Goal: Task Accomplishment & Management: Complete application form

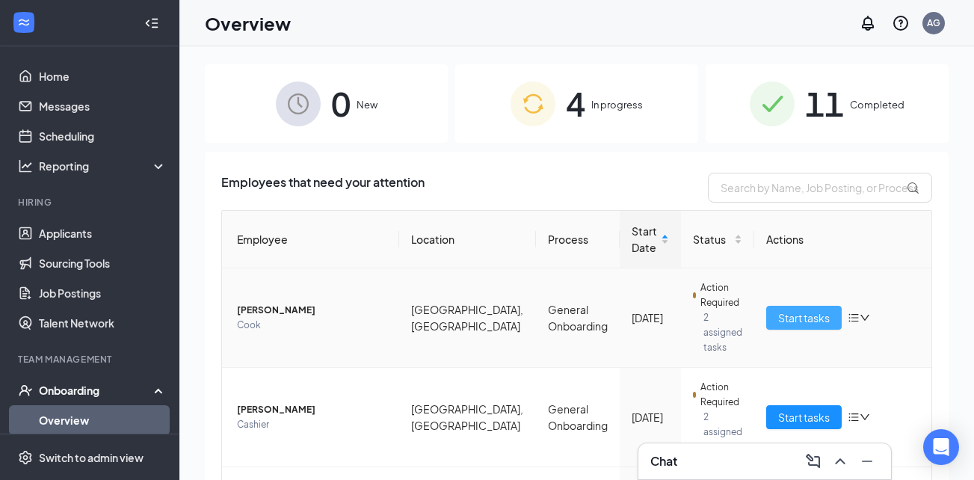
click at [778, 314] on span "Start tasks" at bounding box center [804, 317] width 52 height 16
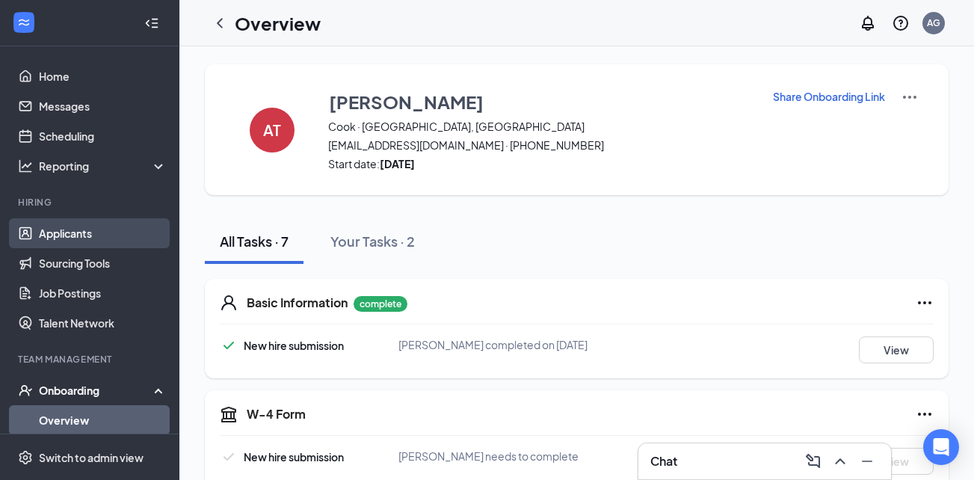
click at [99, 232] on link "Applicants" at bounding box center [103, 233] width 128 height 30
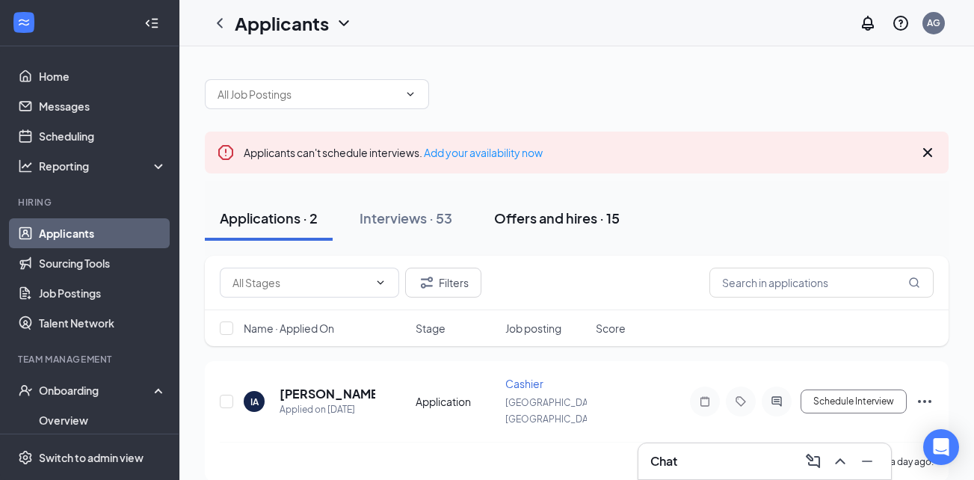
click at [567, 218] on div "Offers and hires · 15" at bounding box center [557, 218] width 126 height 19
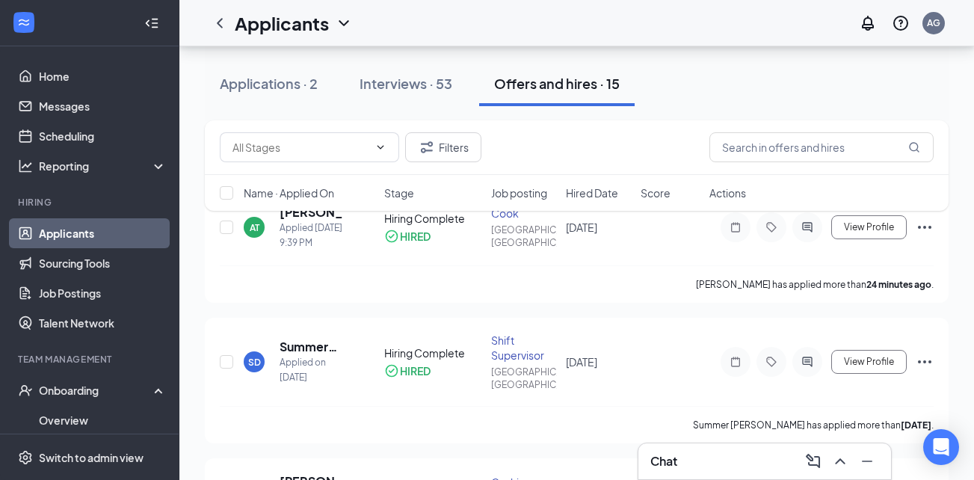
scroll to position [149, 0]
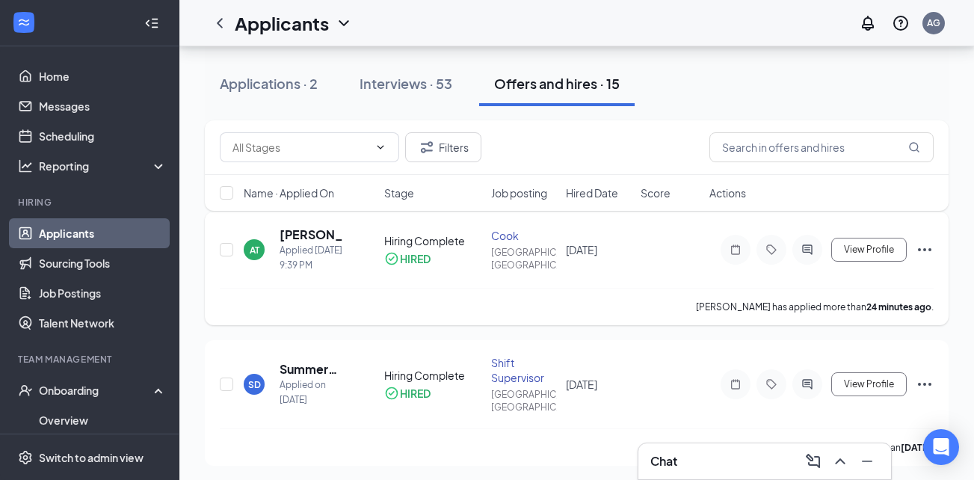
click at [928, 244] on icon "Ellipses" at bounding box center [925, 250] width 18 height 18
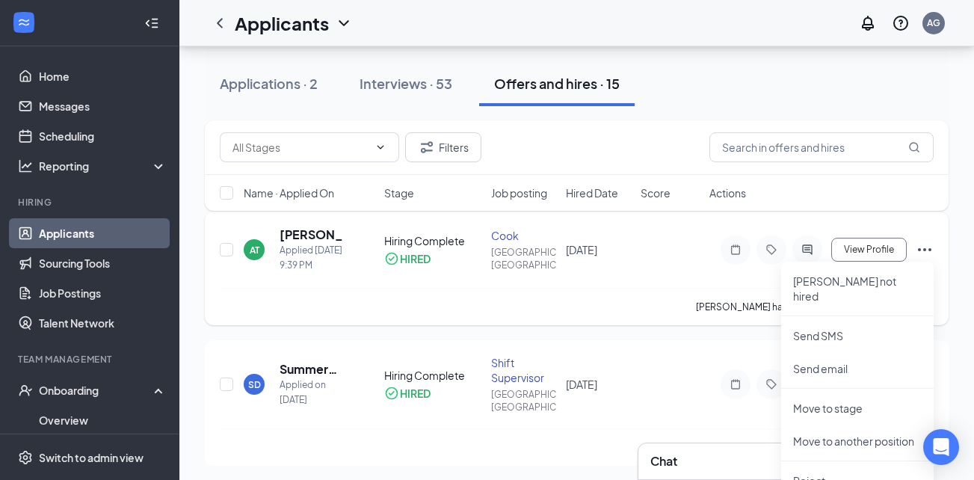
click at [647, 279] on div "AT [PERSON_NAME] Applied [DATE] 9:39 PM Hiring Complete HIRED [PERSON_NAME] [GE…" at bounding box center [577, 256] width 714 height 61
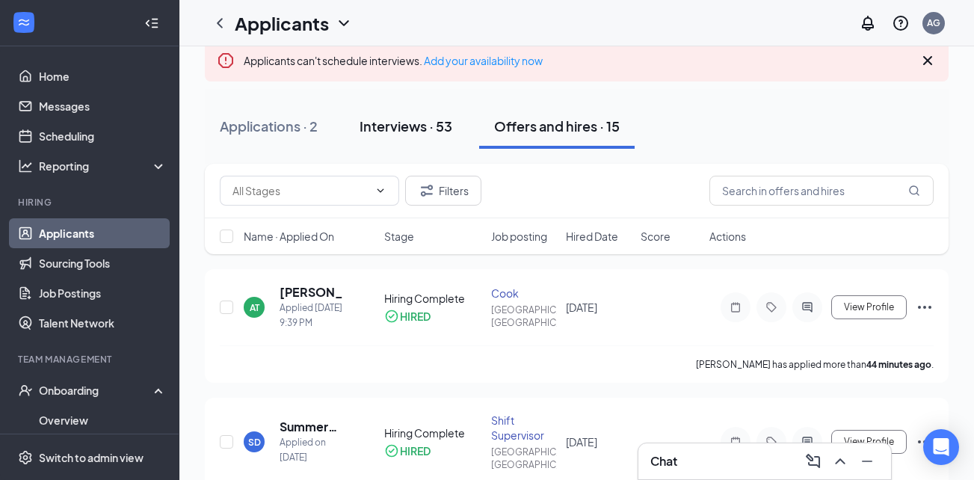
scroll to position [0, 0]
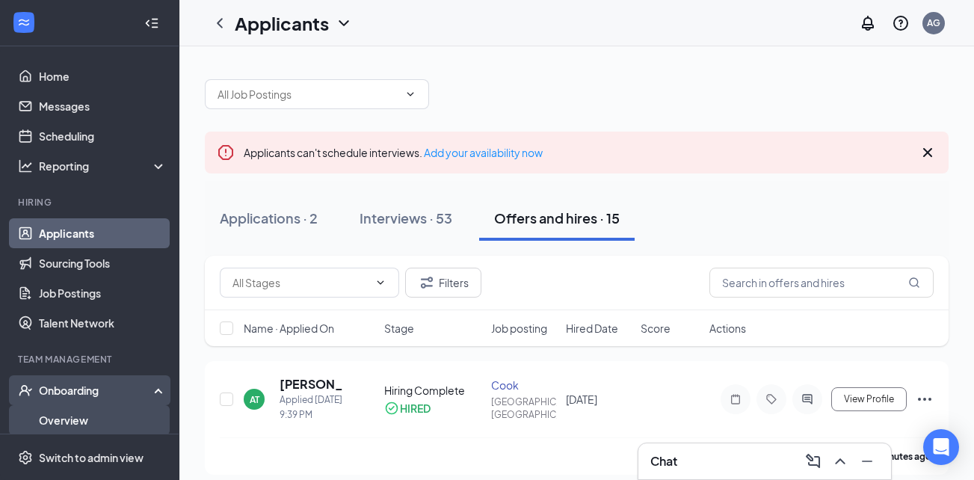
click at [77, 414] on link "Overview" at bounding box center [103, 420] width 128 height 30
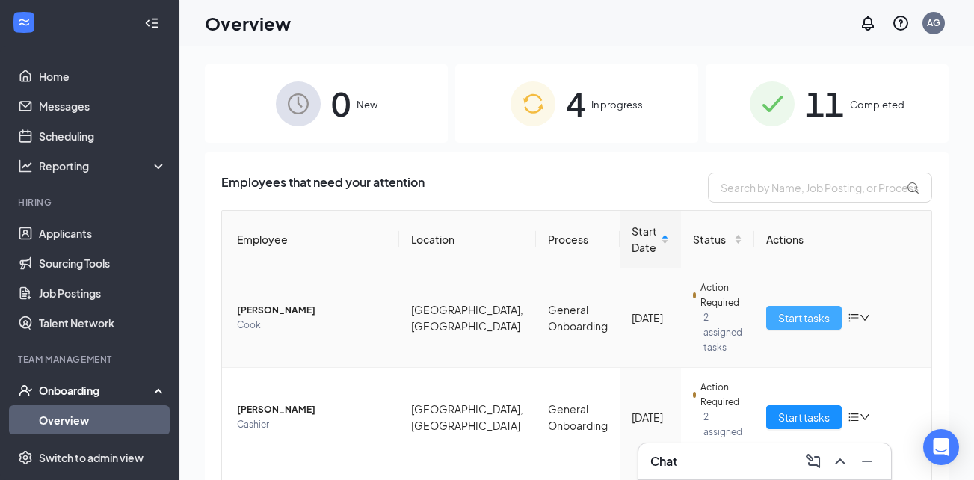
click at [810, 309] on span "Start tasks" at bounding box center [804, 317] width 52 height 16
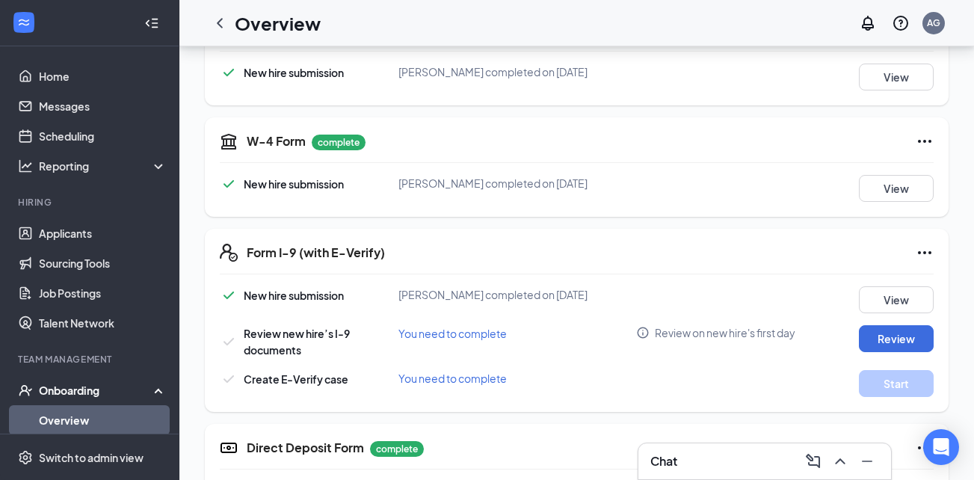
scroll to position [299, 0]
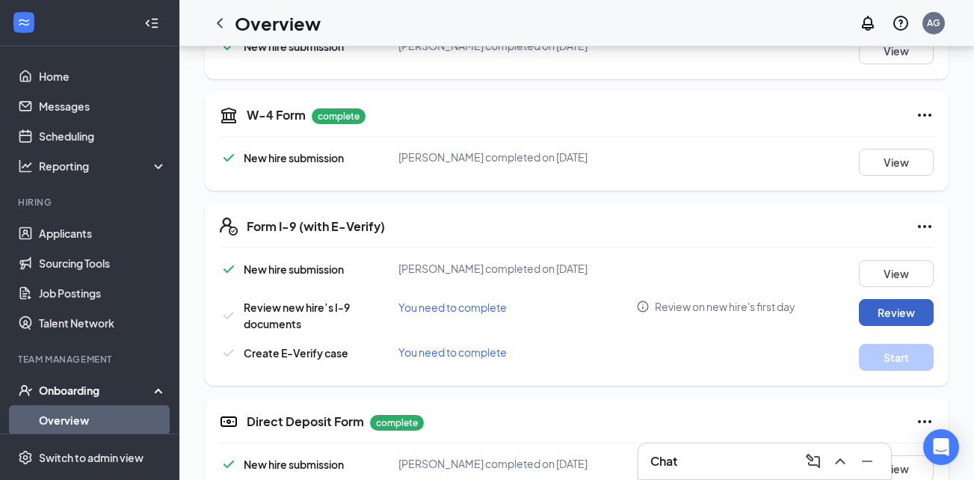
click at [875, 310] on button "Review" at bounding box center [896, 312] width 75 height 27
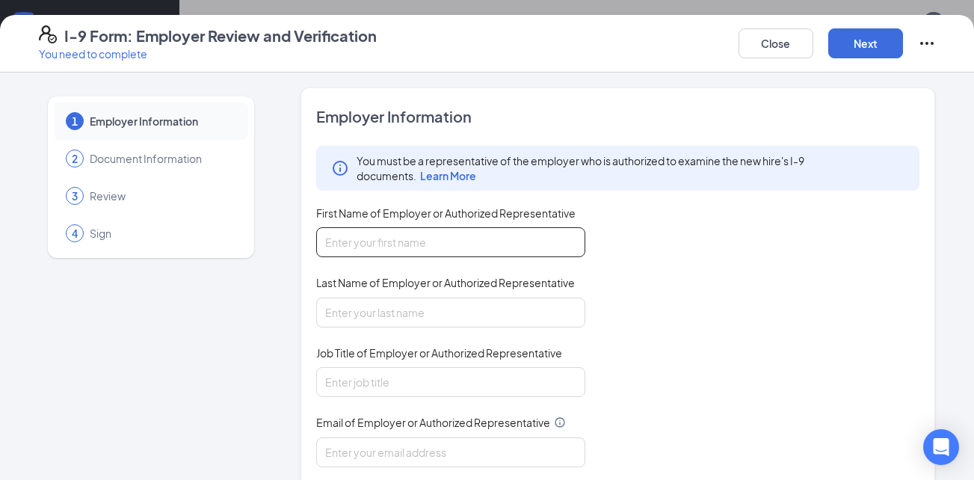
click at [510, 252] on input "First Name of Employer or Authorized Representative" at bounding box center [450, 242] width 269 height 30
type input "[PERSON_NAME]"
type input "Guess"
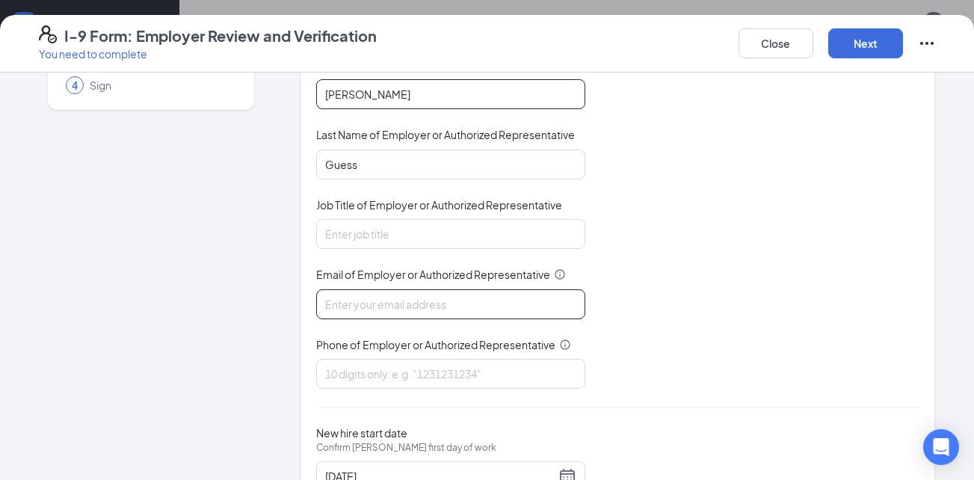
scroll to position [149, 0]
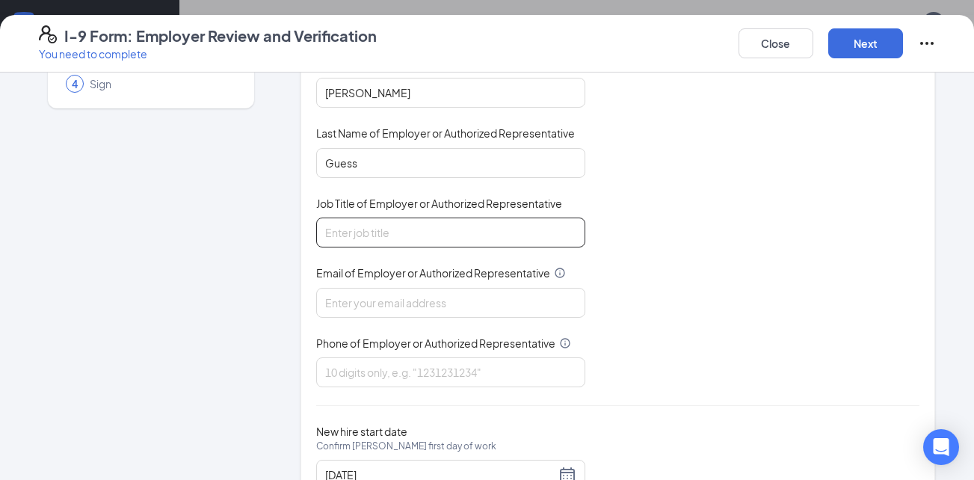
click at [442, 237] on input "Job Title of Employer or Authorized Representative" at bounding box center [450, 233] width 269 height 30
type input "General Manager"
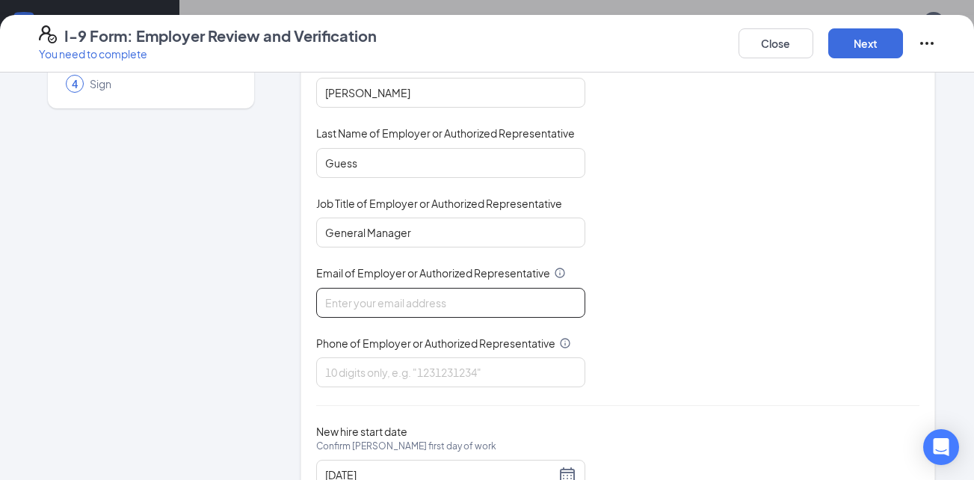
click at [406, 308] on input "Email of Employer or Authorized Representative" at bounding box center [450, 303] width 269 height 30
type input "[EMAIL_ADDRESS][DOMAIN_NAME]"
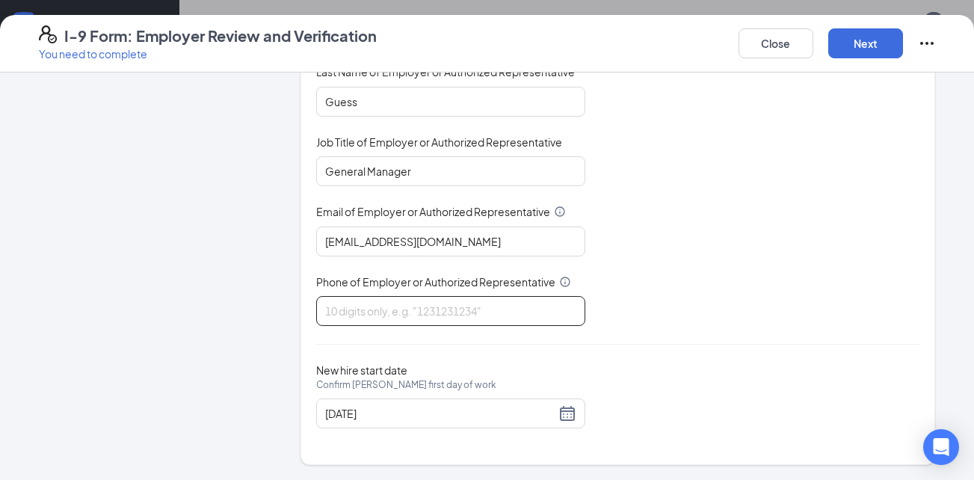
click at [425, 318] on input "Phone of Employer or Authorized Representative" at bounding box center [450, 311] width 269 height 30
type input "3155295614"
click at [873, 49] on button "Next" at bounding box center [865, 43] width 75 height 30
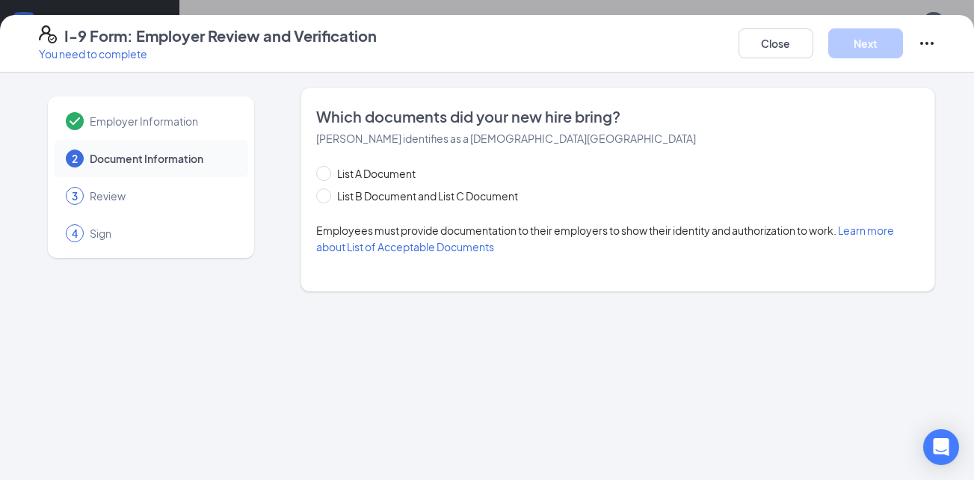
scroll to position [0, 0]
click at [444, 193] on span "List B Document and List C Document" at bounding box center [427, 196] width 193 height 16
click at [327, 193] on input "List B Document and List C Document" at bounding box center [321, 193] width 10 height 10
radio input "true"
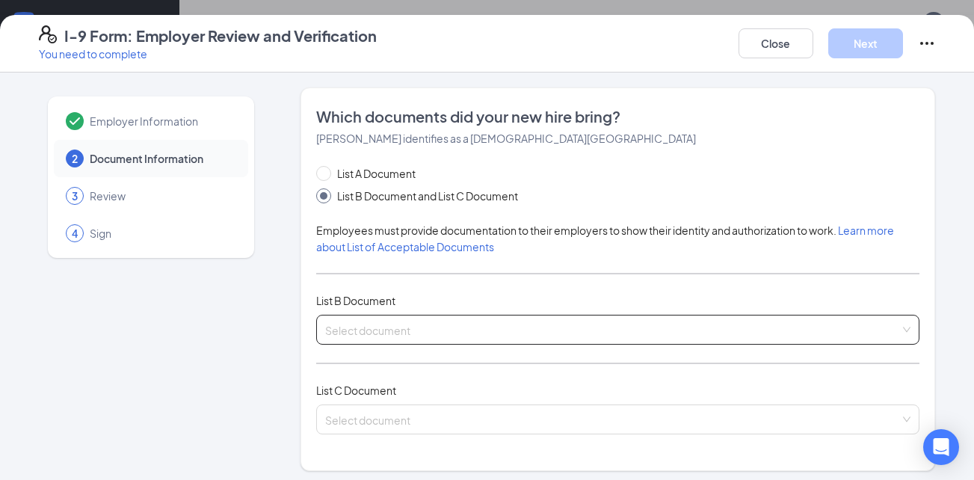
click at [372, 327] on input "search" at bounding box center [613, 326] width 576 height 22
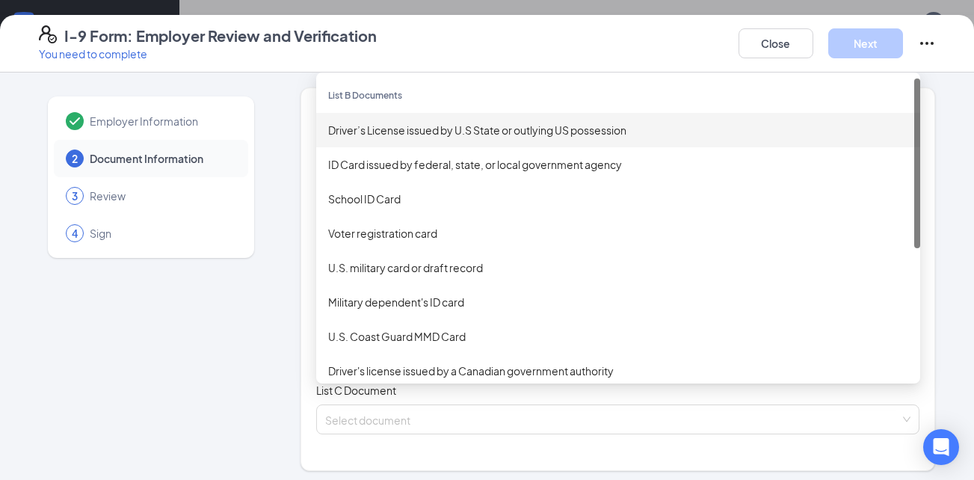
scroll to position [224, 0]
click at [433, 126] on div "Driver’s License issued by U.S State or outlying US possession" at bounding box center [618, 130] width 580 height 16
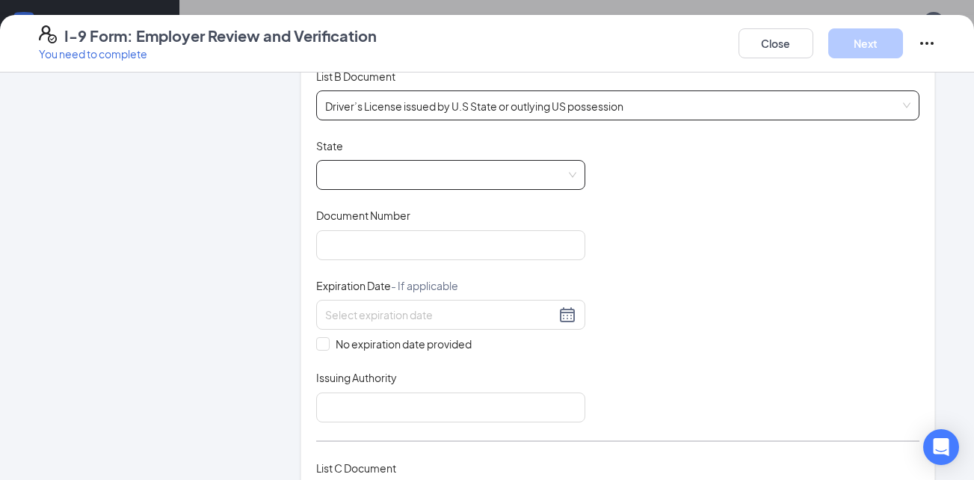
click at [332, 173] on span at bounding box center [450, 175] width 251 height 28
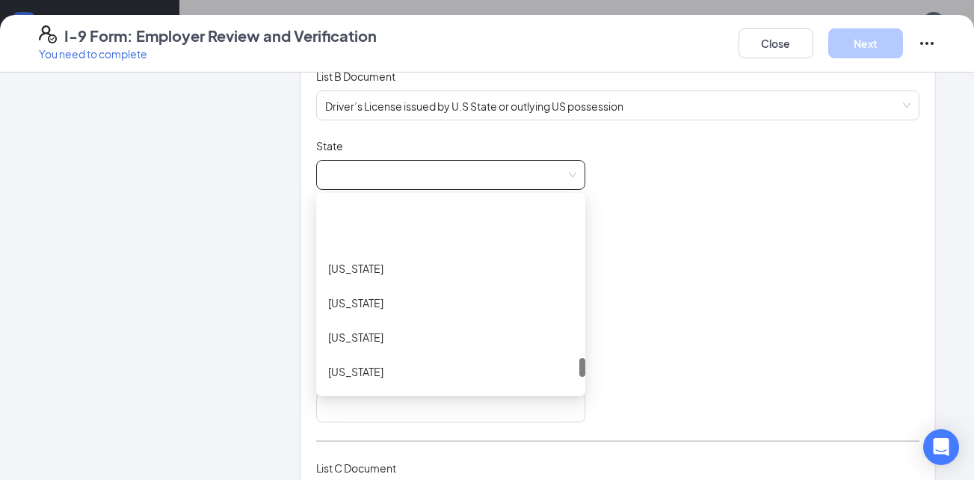
scroll to position [1570, 0]
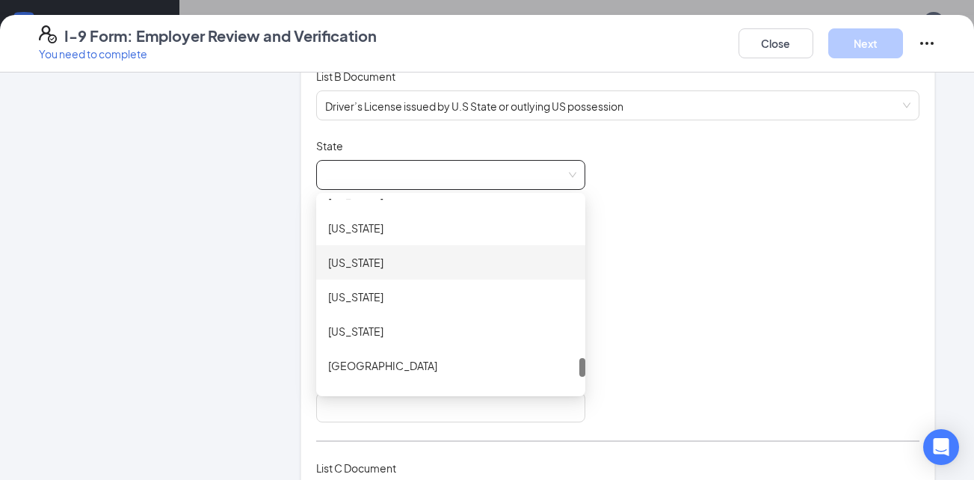
click at [354, 259] on div "[US_STATE]" at bounding box center [450, 262] width 245 height 16
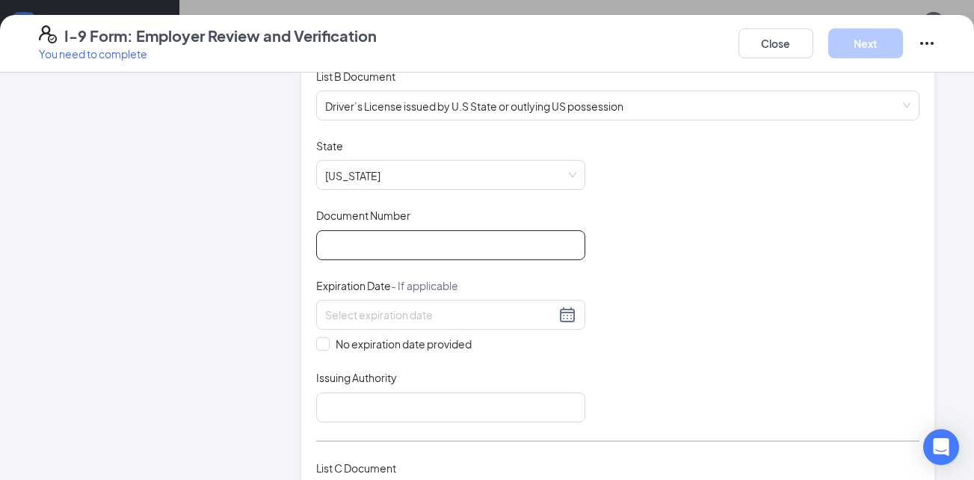
click at [351, 244] on input "Document Number" at bounding box center [450, 245] width 269 height 30
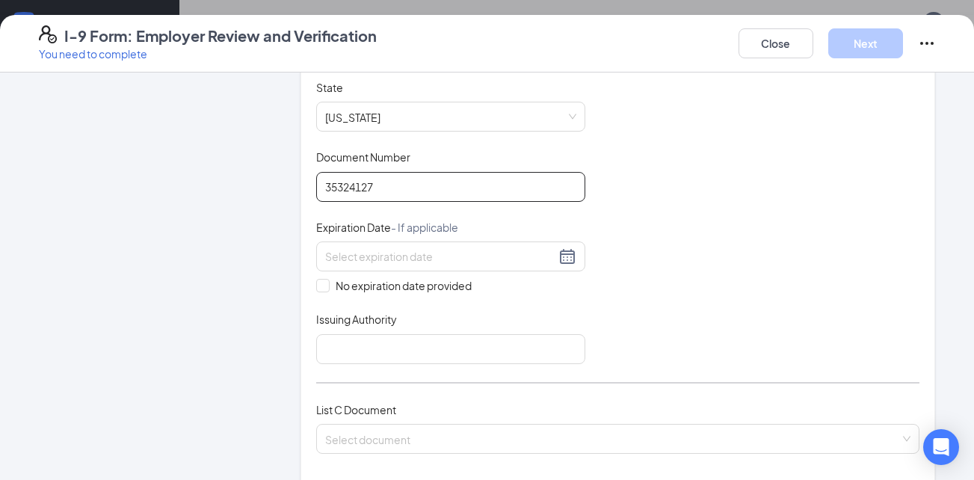
scroll to position [299, 0]
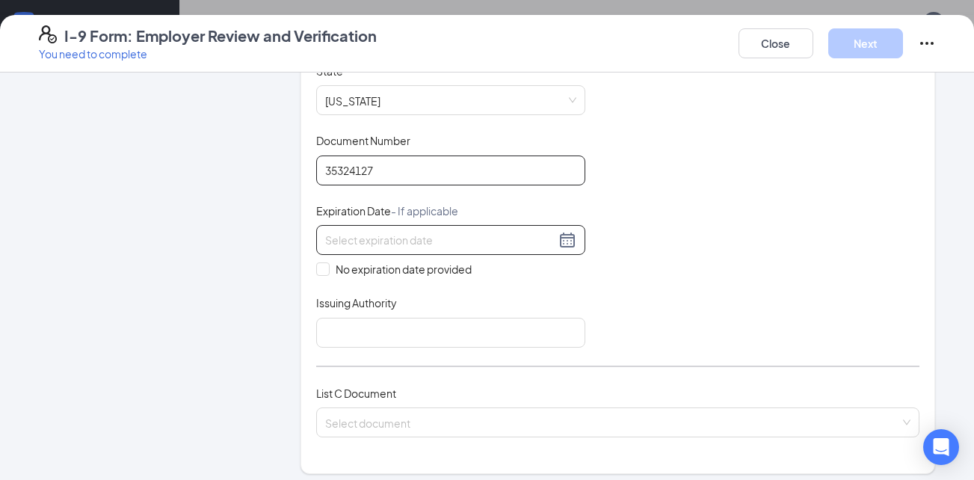
type input "35324127"
click at [562, 239] on div at bounding box center [450, 240] width 251 height 18
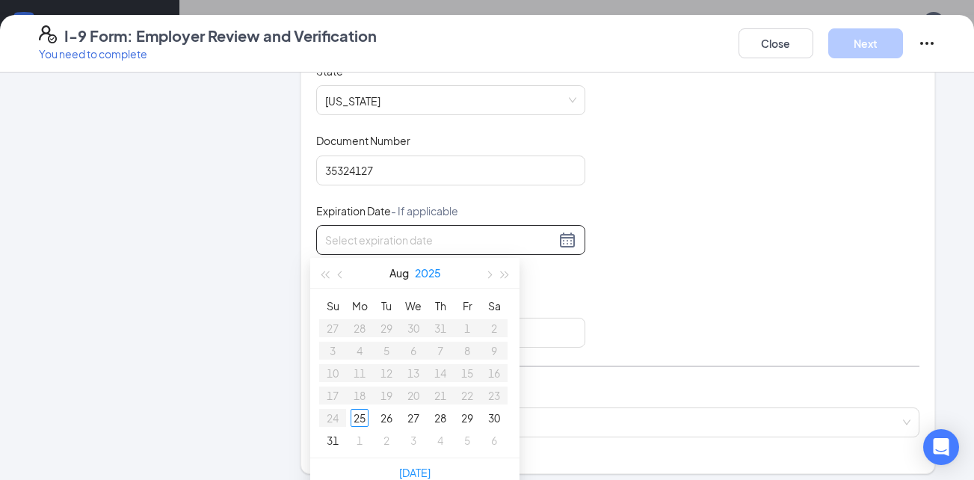
click at [433, 269] on button "2025" at bounding box center [428, 273] width 26 height 30
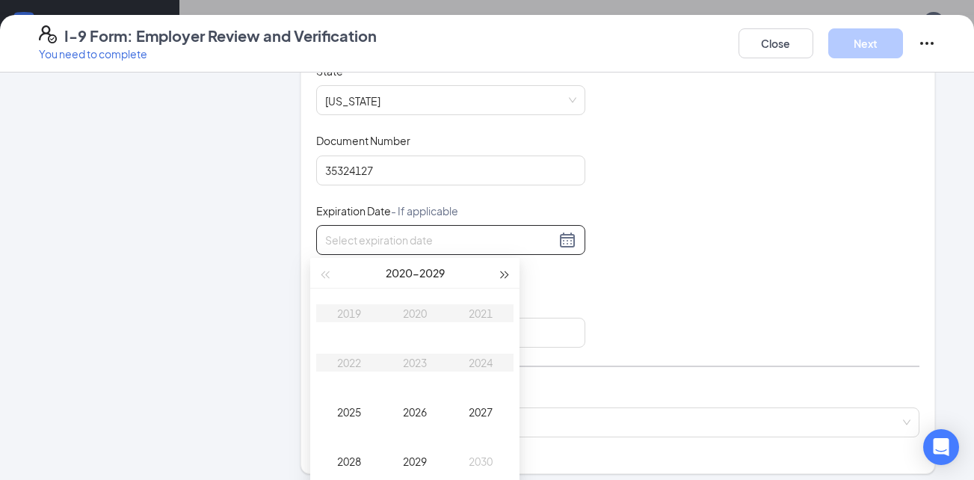
click at [503, 274] on span "button" at bounding box center [505, 274] width 7 height 7
click at [356, 365] on div "2032" at bounding box center [349, 363] width 45 height 18
type input "[DATE]"
click at [349, 457] on div "Oct" at bounding box center [349, 461] width 45 height 18
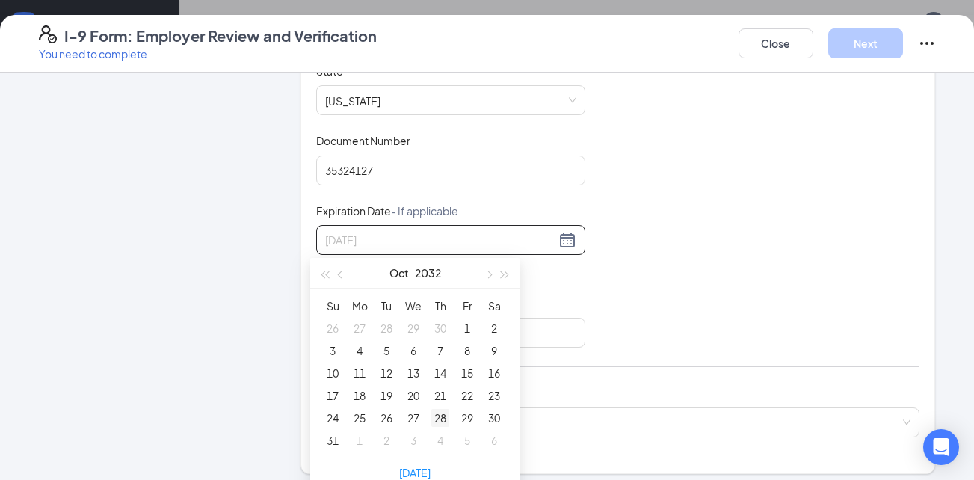
type input "[DATE]"
click at [442, 419] on div "28" at bounding box center [440, 418] width 18 height 18
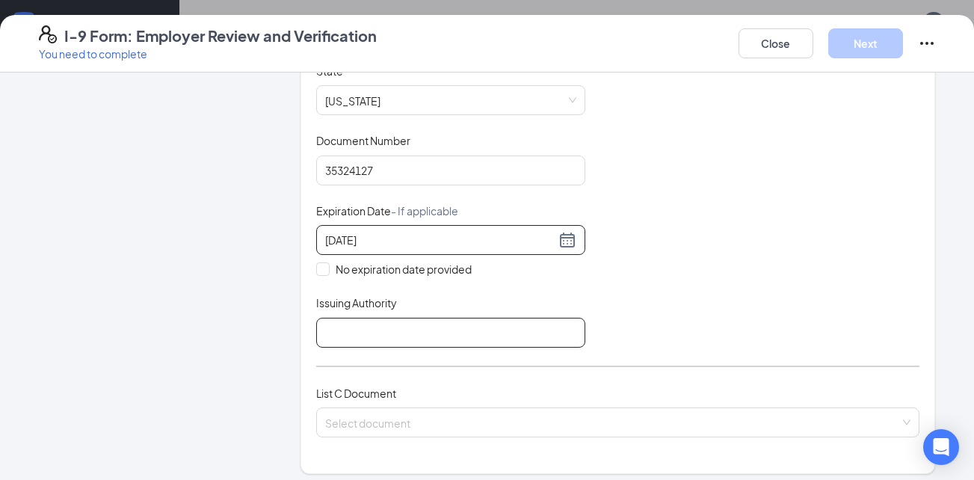
click at [445, 335] on input "Issuing Authority" at bounding box center [450, 333] width 269 height 30
type input "[GEOGRAPHIC_DATA]"
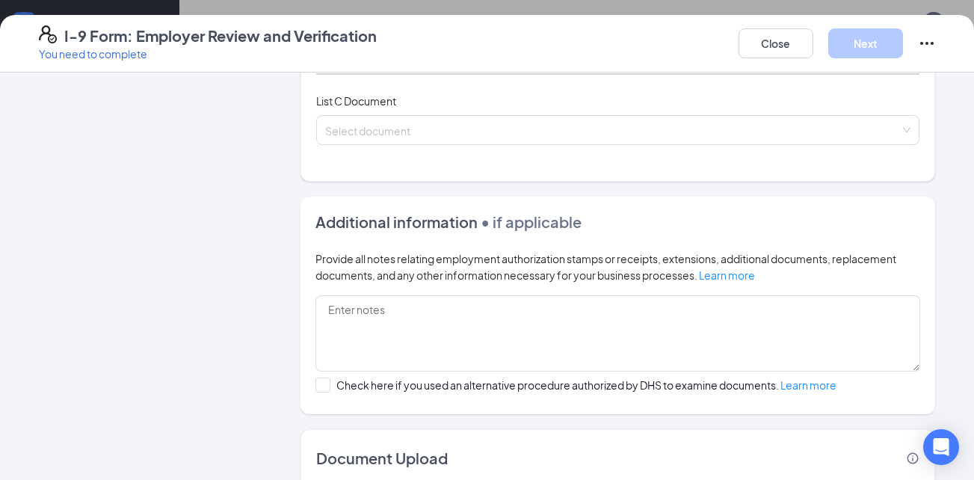
scroll to position [598, 0]
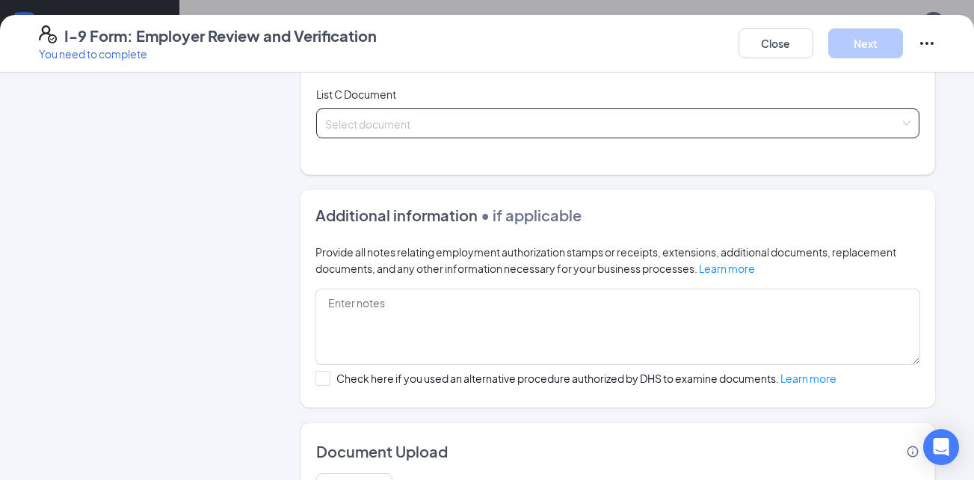
click at [442, 123] on input "search" at bounding box center [613, 120] width 576 height 22
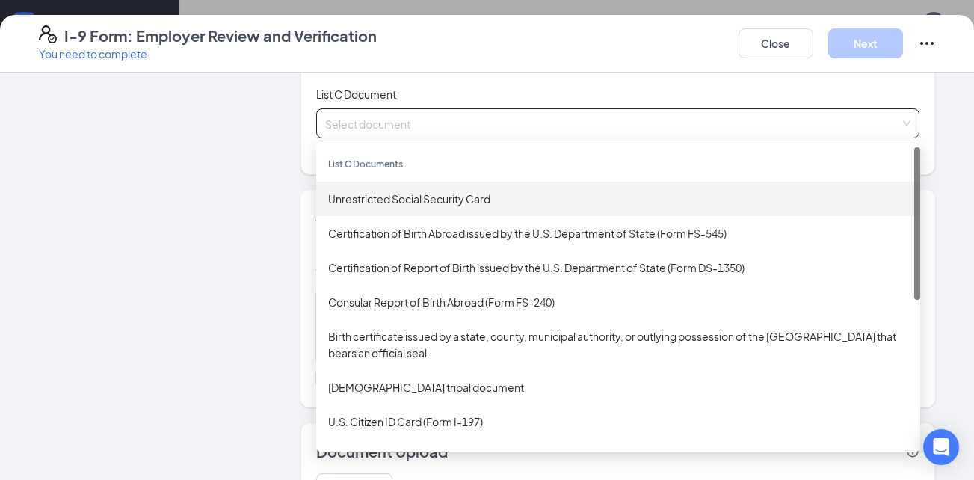
click at [392, 203] on div "Unrestricted Social Security Card" at bounding box center [618, 199] width 580 height 16
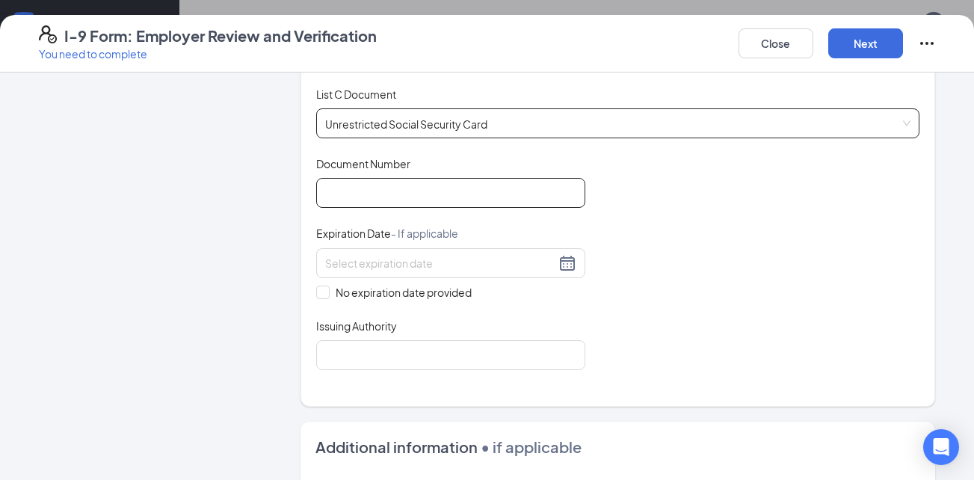
click at [388, 198] on input "Document Number" at bounding box center [450, 193] width 269 height 30
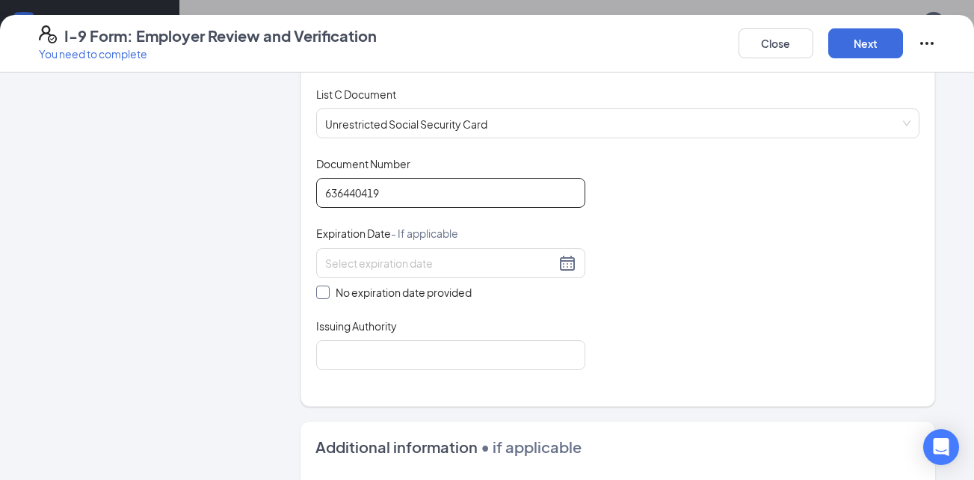
type input "636440419"
click at [318, 295] on input "No expiration date provided" at bounding box center [321, 291] width 10 height 10
checkbox input "true"
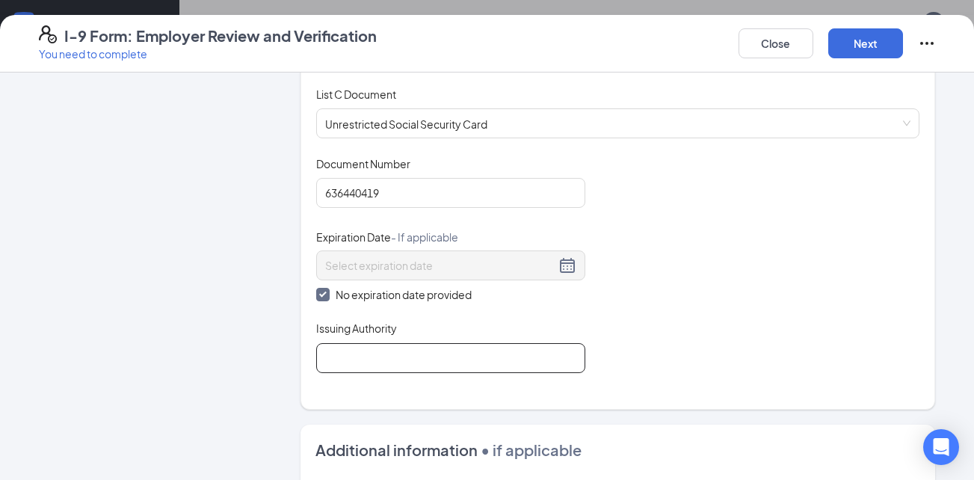
click at [360, 354] on input "Issuing Authority" at bounding box center [450, 358] width 269 height 30
type input "[GEOGRAPHIC_DATA]"
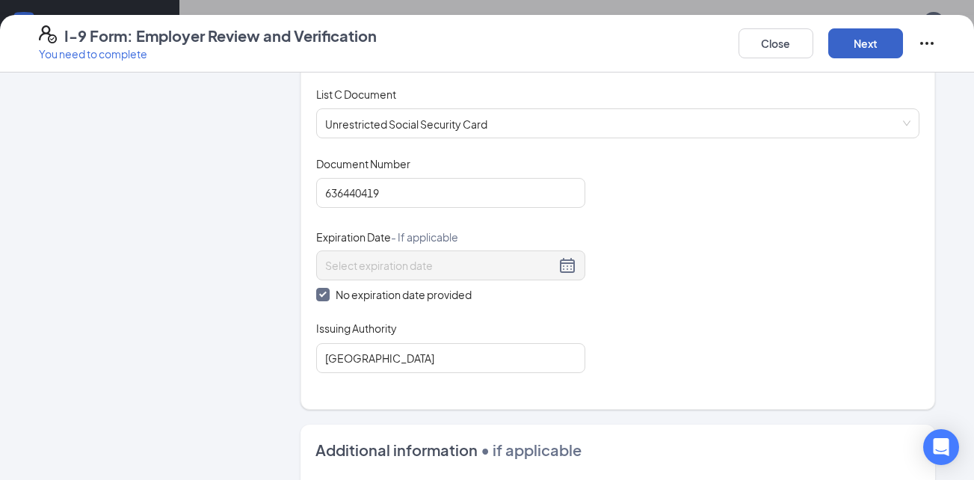
click at [851, 41] on button "Next" at bounding box center [865, 43] width 75 height 30
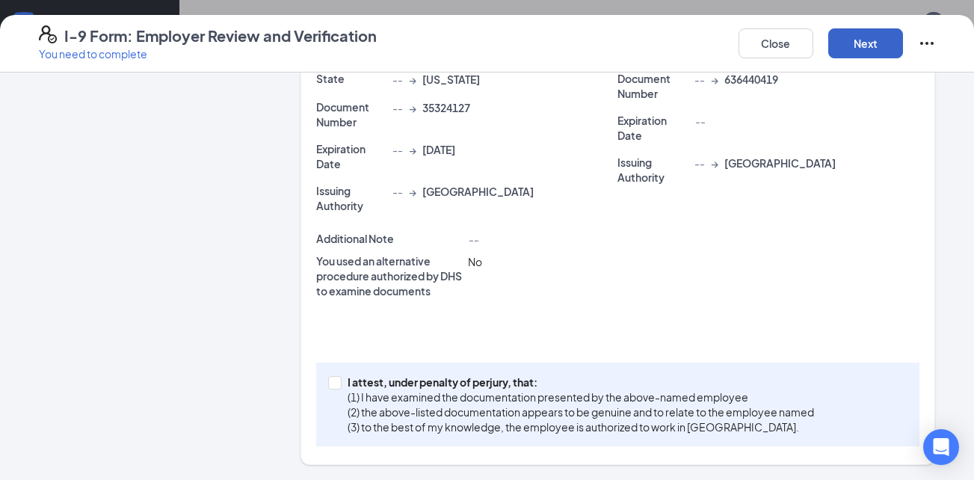
scroll to position [451, 0]
click at [330, 385] on input "I attest, under penalty of [PERSON_NAME], that: (1) I have examined the documen…" at bounding box center [333, 381] width 10 height 10
checkbox input "true"
click at [856, 35] on button "Next" at bounding box center [865, 43] width 75 height 30
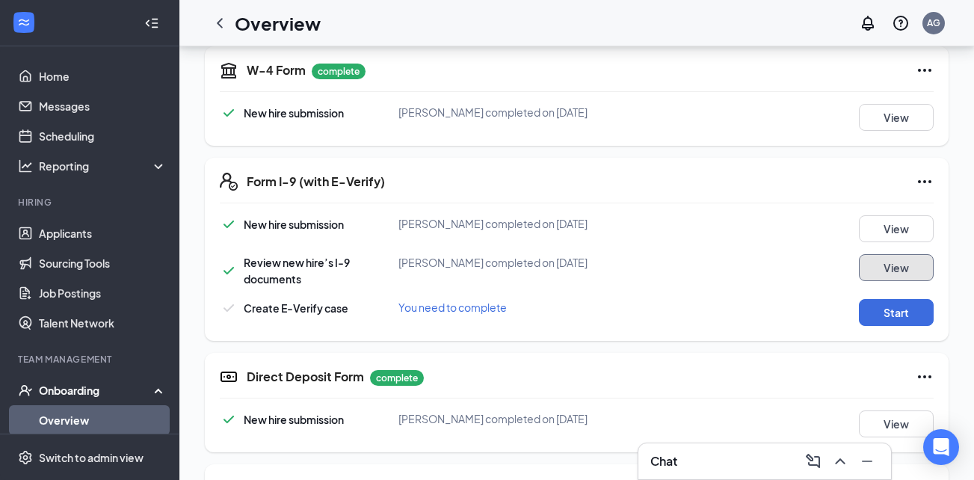
scroll to position [374, 0]
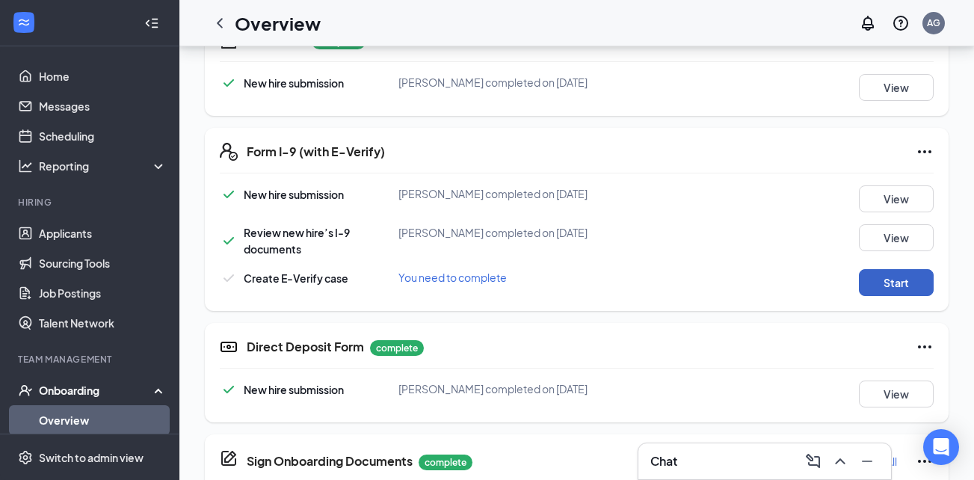
click at [901, 284] on button "Start" at bounding box center [896, 282] width 75 height 27
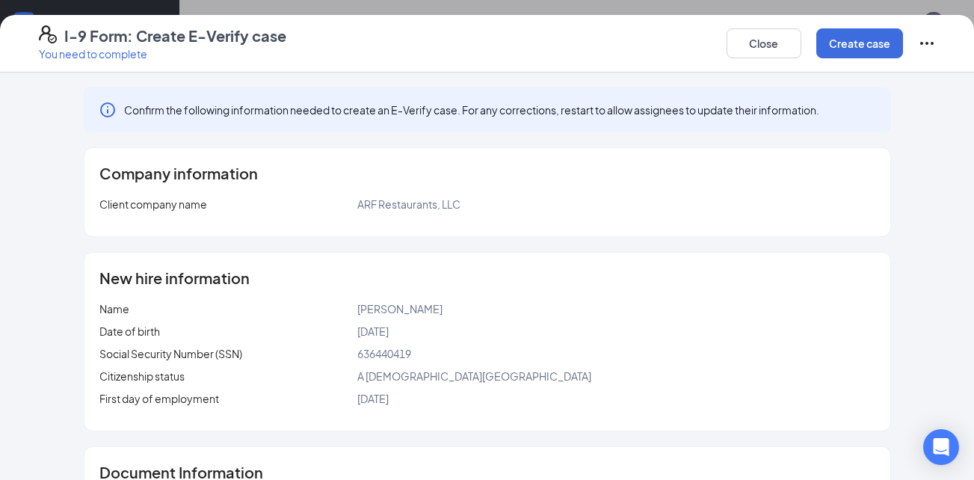
click at [922, 43] on icon "Ellipses" at bounding box center [926, 43] width 13 height 3
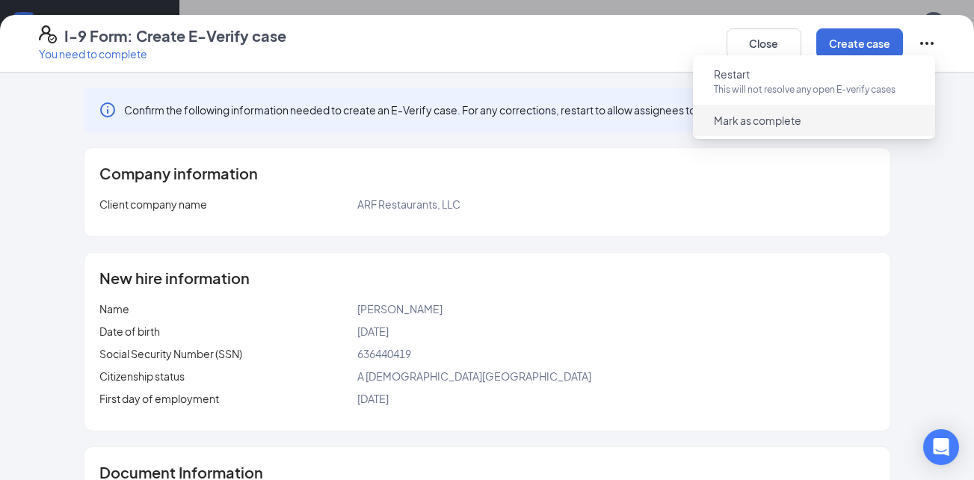
click at [818, 126] on span "Mark as complete" at bounding box center [814, 120] width 224 height 24
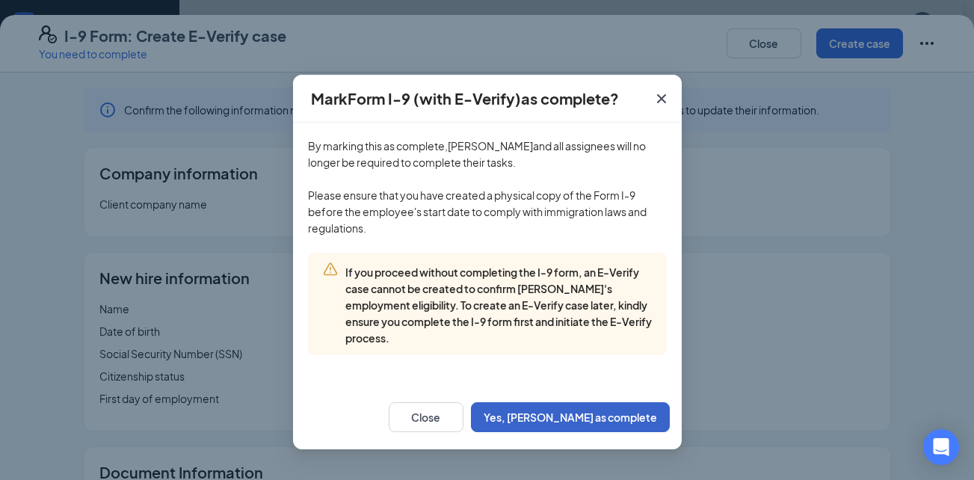
click at [561, 411] on button "Yes, [PERSON_NAME] as complete" at bounding box center [570, 417] width 199 height 30
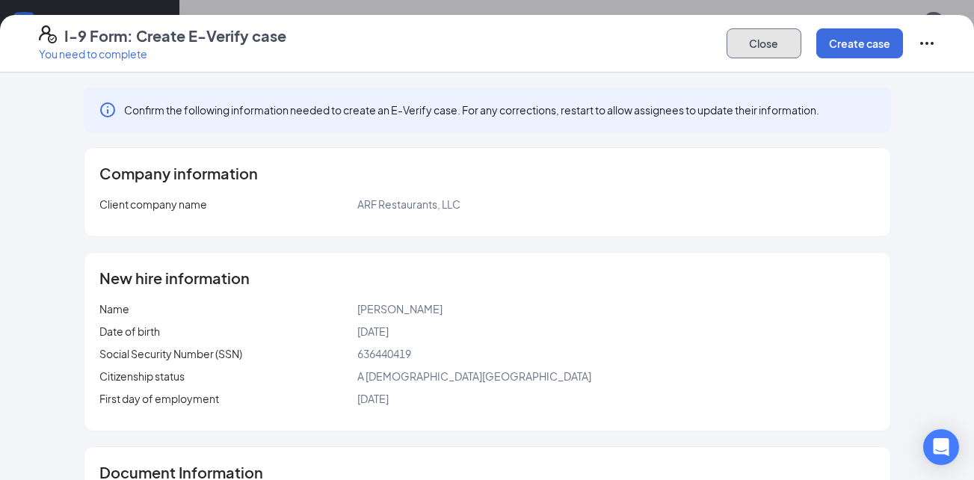
click at [756, 49] on button "Close" at bounding box center [764, 43] width 75 height 30
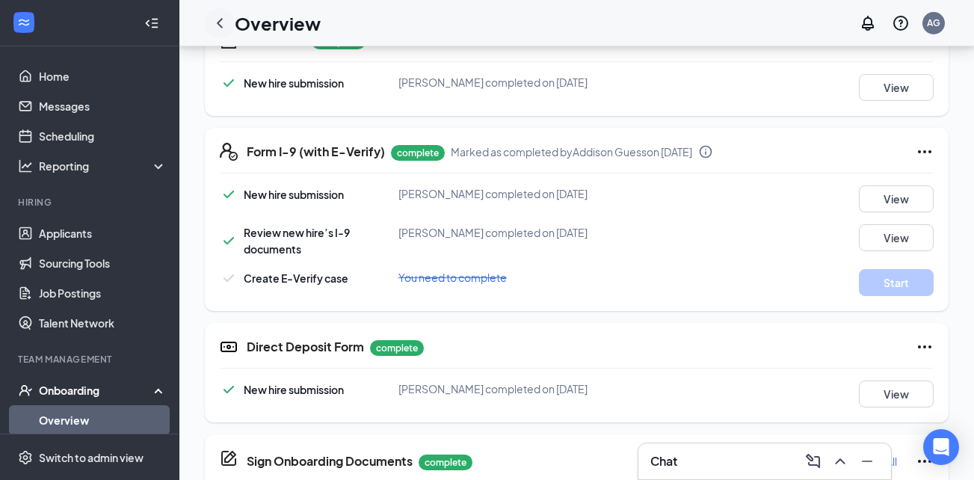
click at [220, 21] on icon "ChevronLeft" at bounding box center [220, 23] width 6 height 10
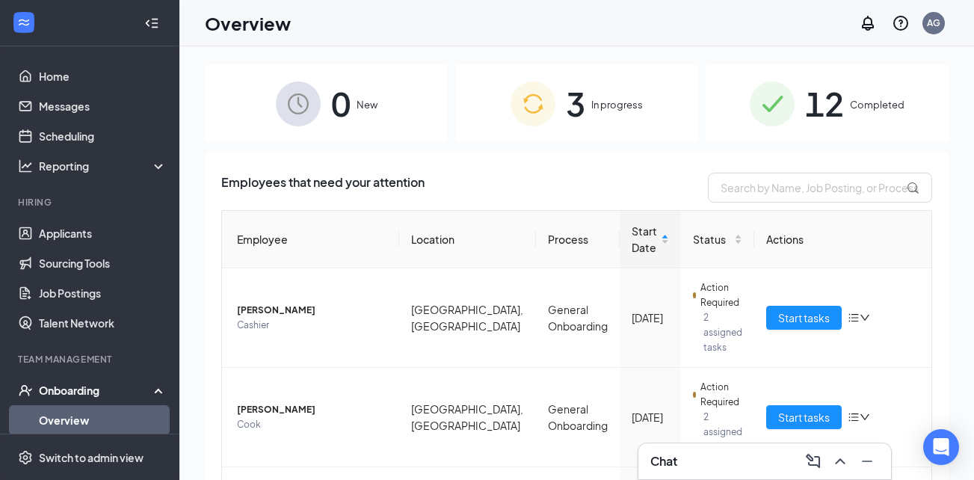
drag, startPoint x: 614, startPoint y: 102, endPoint x: 599, endPoint y: 118, distance: 22.2
click at [614, 102] on span "In progress" at bounding box center [617, 104] width 52 height 15
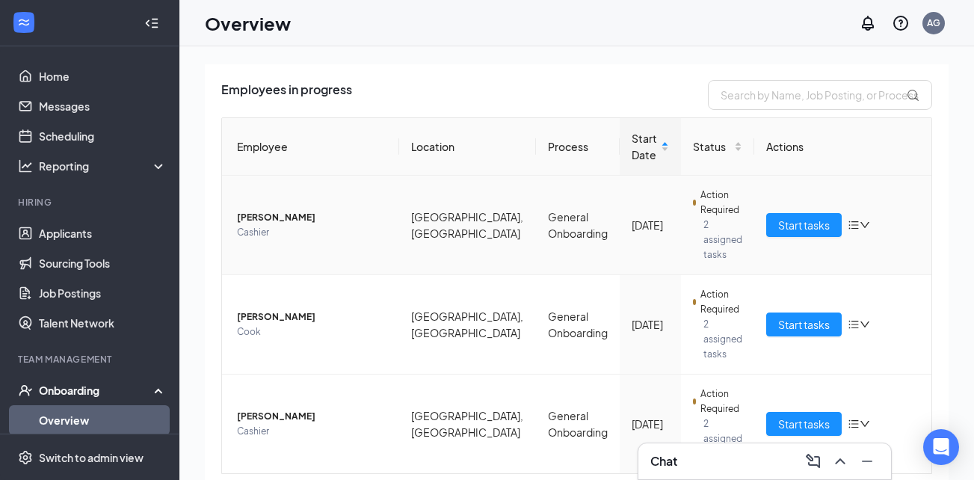
scroll to position [93, 0]
click at [799, 415] on span "Start tasks" at bounding box center [804, 423] width 52 height 16
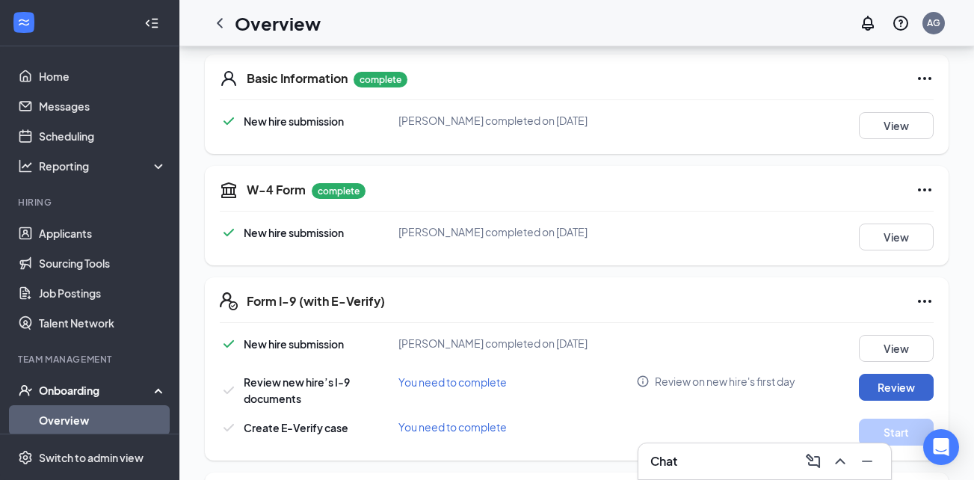
scroll to position [299, 0]
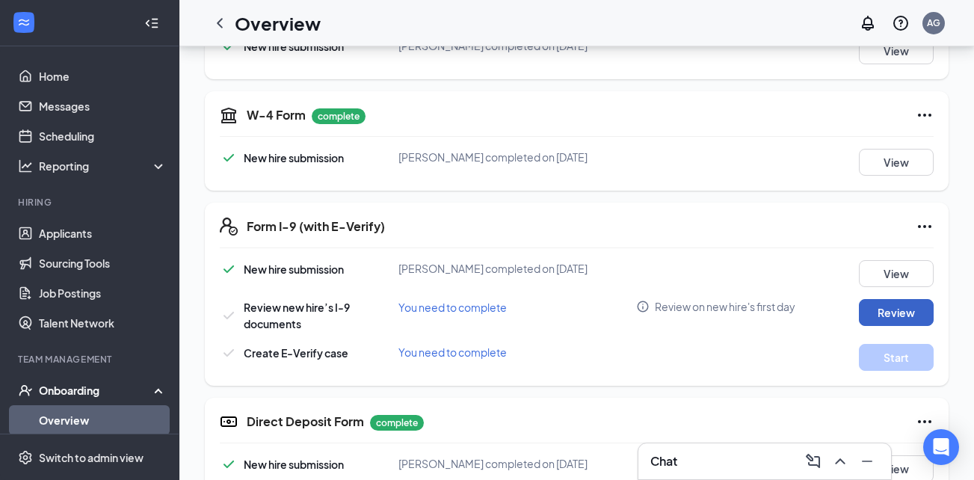
click at [888, 318] on button "Review" at bounding box center [896, 312] width 75 height 27
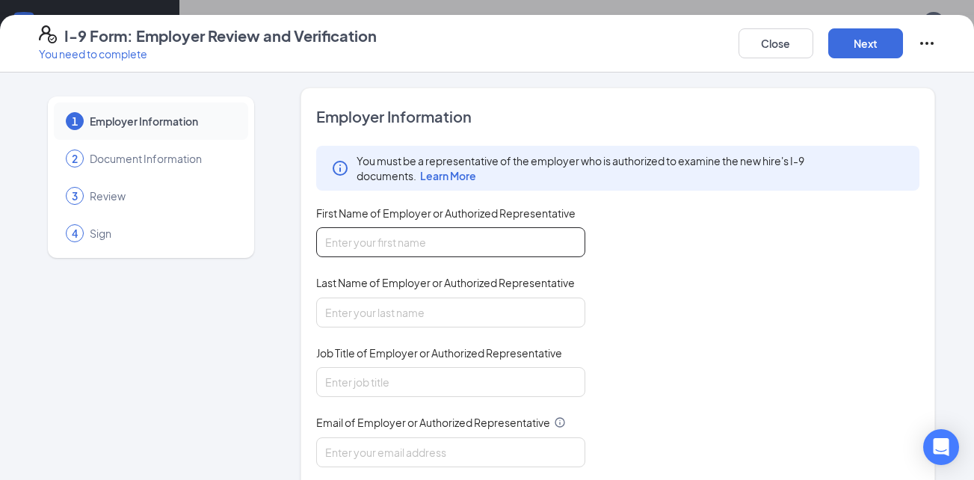
click at [400, 238] on input "First Name of Employer or Authorized Representative" at bounding box center [450, 242] width 269 height 30
type input "[PERSON_NAME]"
type input "Guess"
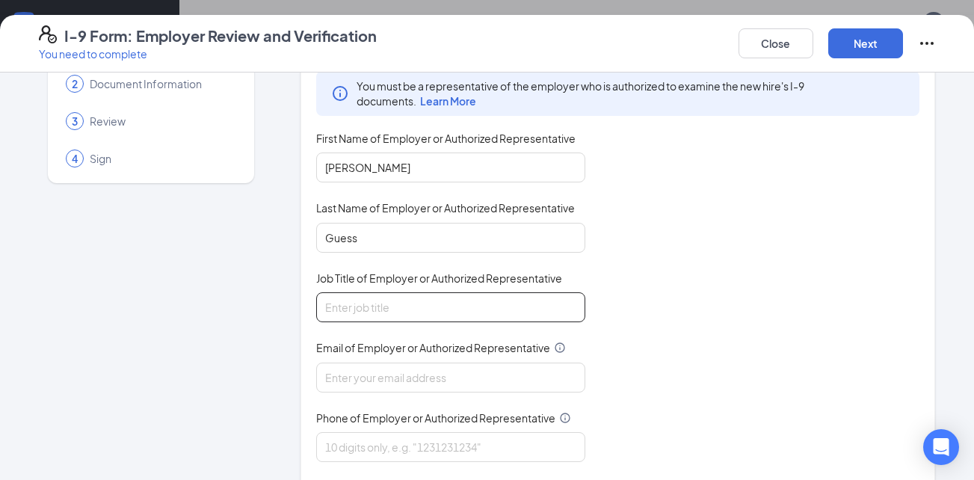
click at [387, 303] on input "Job Title of Employer or Authorized Representative" at bounding box center [450, 307] width 269 height 30
type input "General Manager"
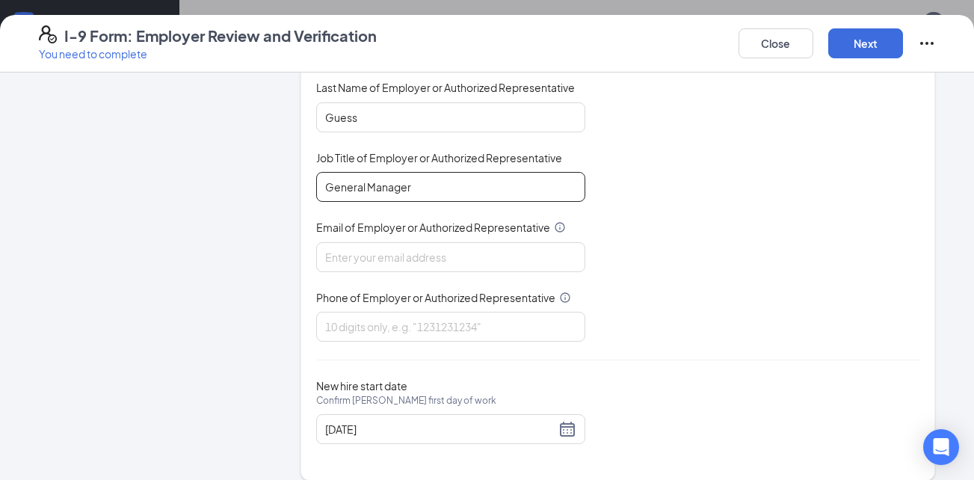
scroll to position [211, 0]
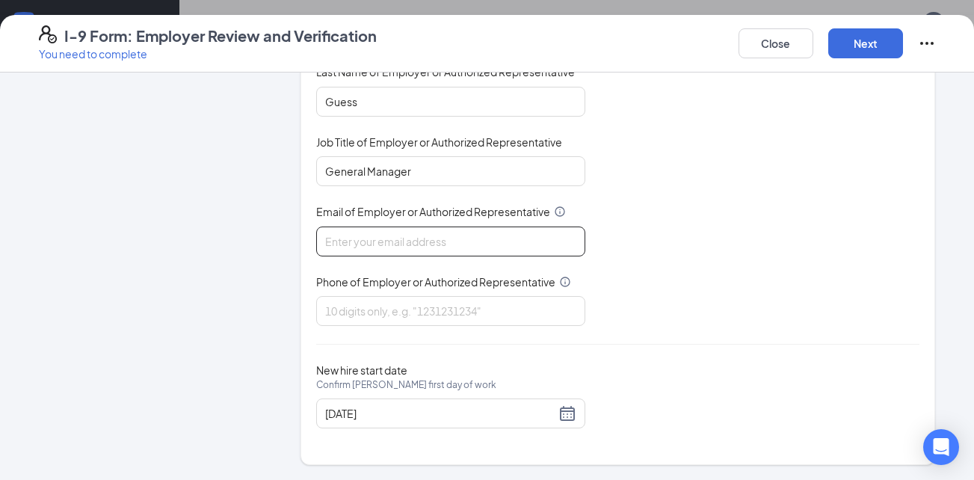
click at [402, 244] on input "Email of Employer or Authorized Representative" at bounding box center [450, 241] width 269 height 30
type input "[EMAIL_ADDRESS][DOMAIN_NAME]"
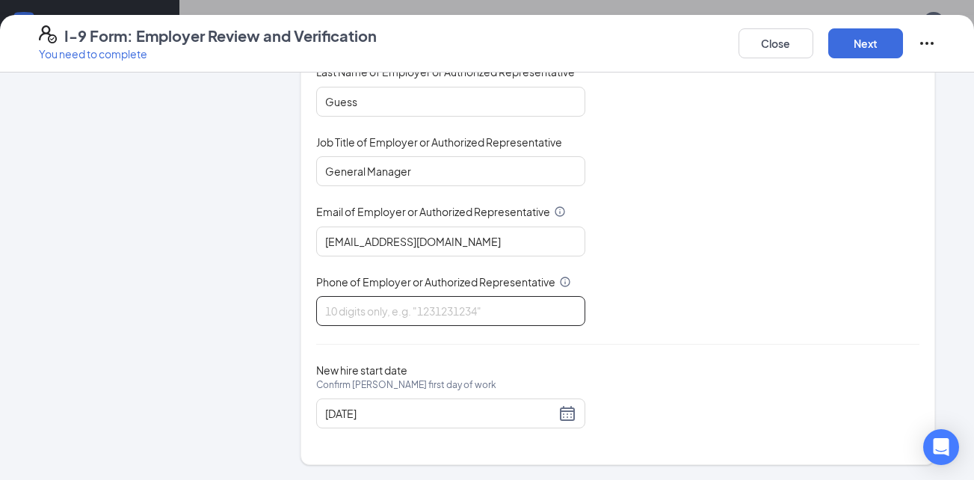
click at [402, 321] on input "Phone of Employer or Authorized Representative" at bounding box center [450, 311] width 269 height 30
type input "3155295614"
click at [881, 45] on button "Next" at bounding box center [865, 43] width 75 height 30
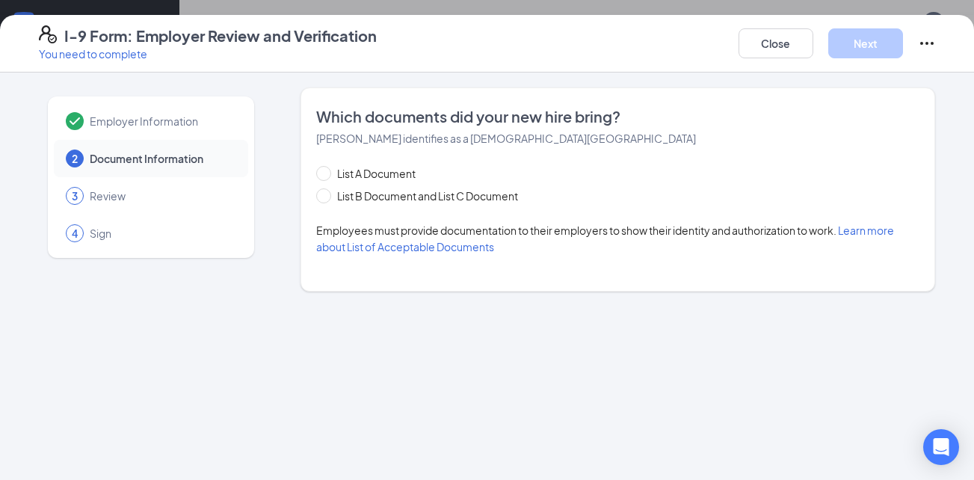
scroll to position [0, 0]
click at [325, 194] on input "List B Document and List C Document" at bounding box center [321, 193] width 10 height 10
radio input "true"
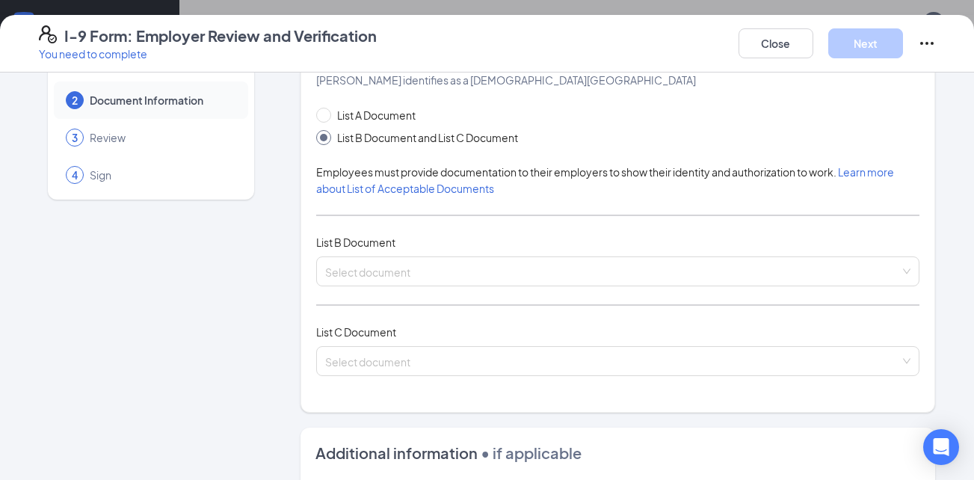
scroll to position [149, 0]
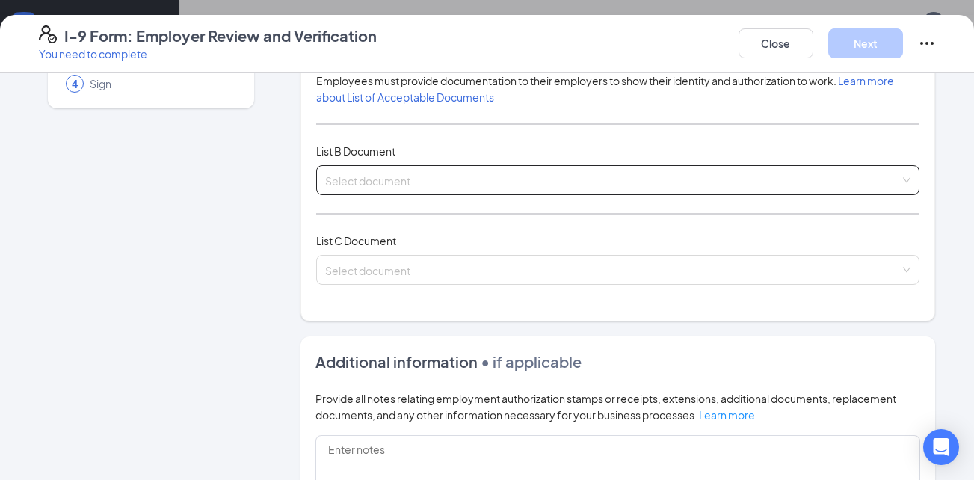
click at [370, 185] on input "search" at bounding box center [613, 177] width 576 height 22
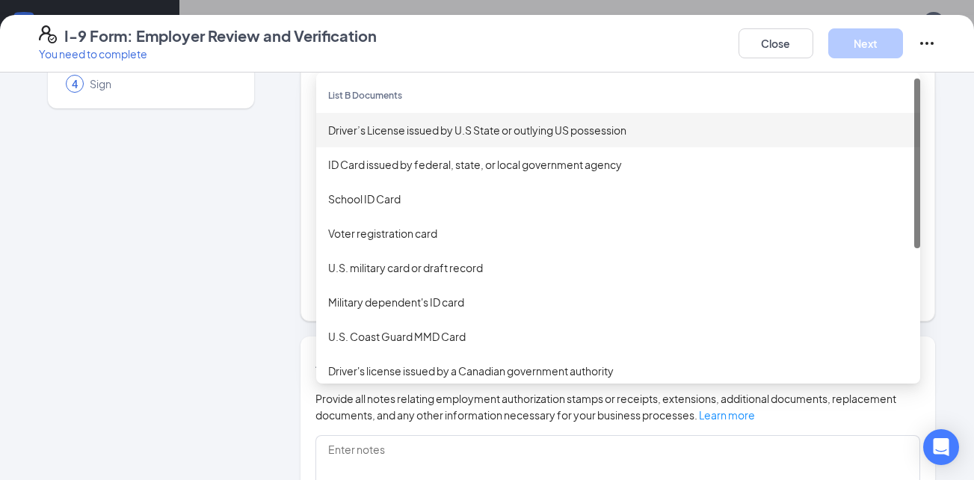
click at [391, 128] on div "Driver’s License issued by U.S State or outlying US possession" at bounding box center [618, 130] width 580 height 16
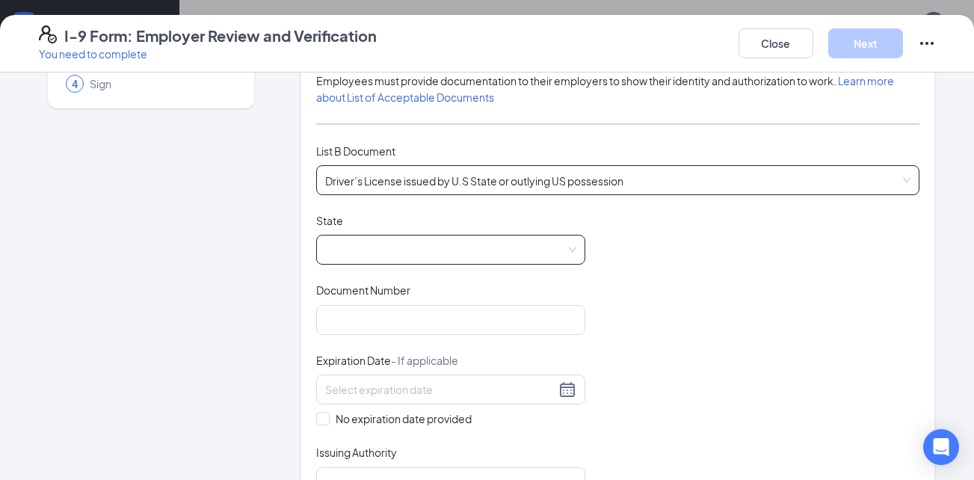
click at [357, 247] on span at bounding box center [450, 249] width 251 height 28
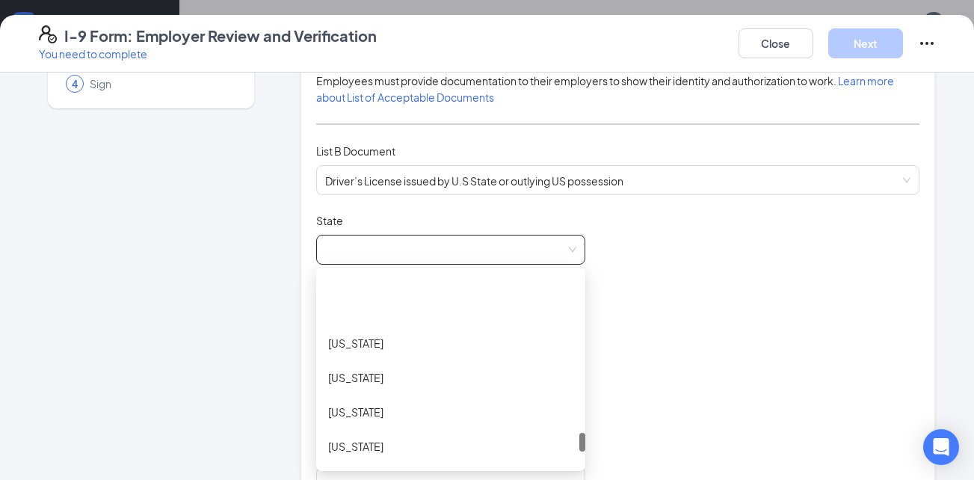
scroll to position [1570, 0]
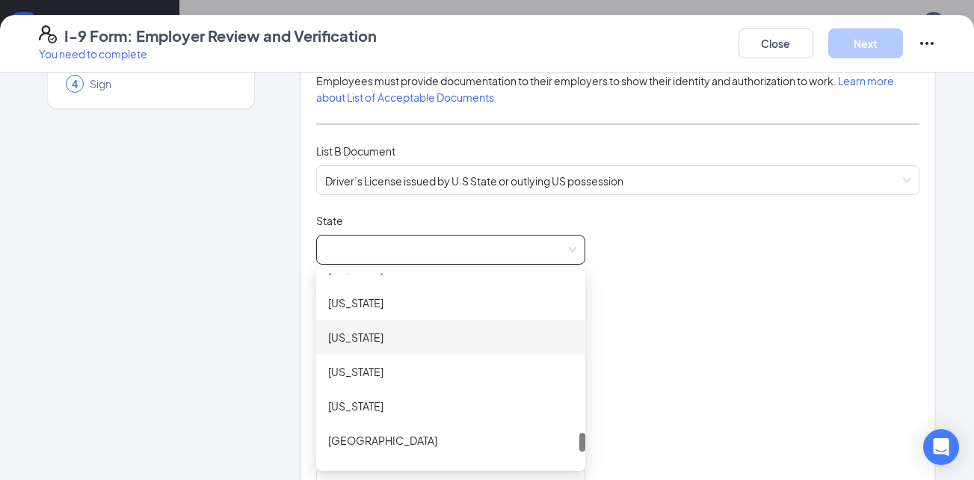
click at [354, 331] on div "[US_STATE]" at bounding box center [450, 337] width 245 height 16
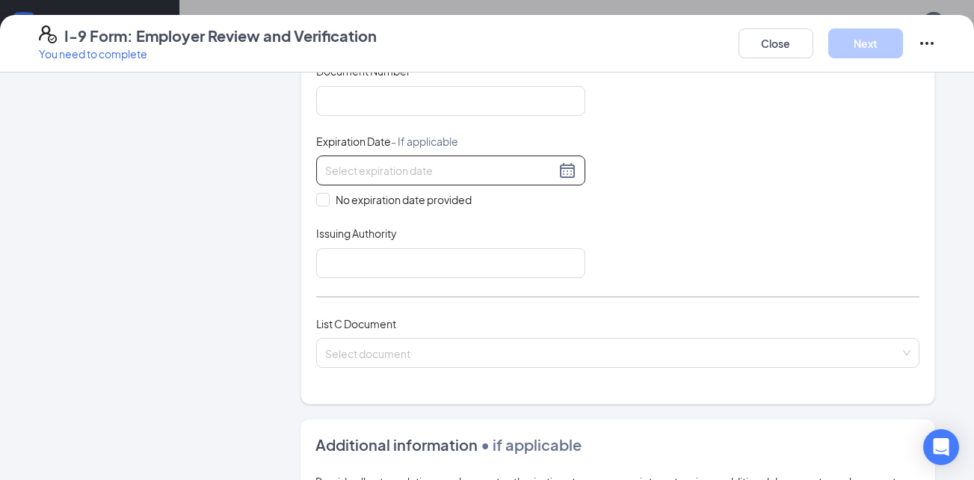
scroll to position [374, 0]
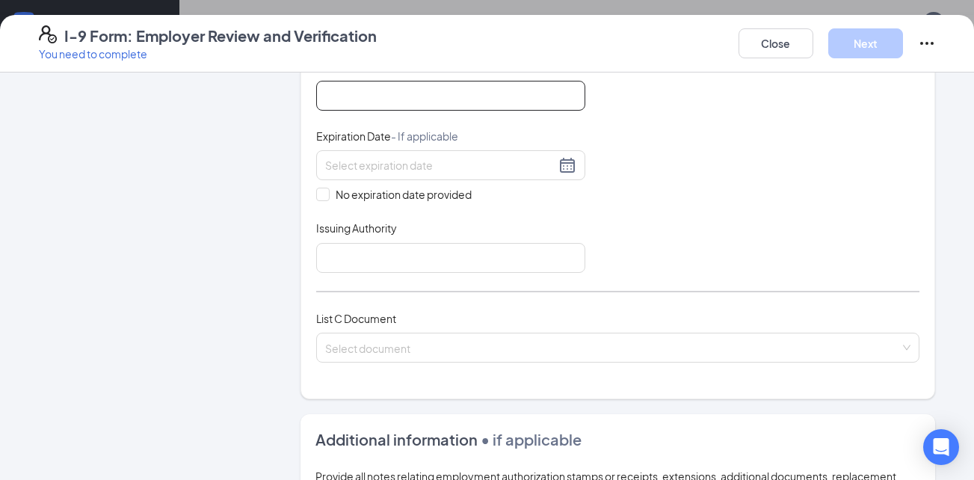
click at [404, 99] on input "Document Number" at bounding box center [450, 96] width 269 height 30
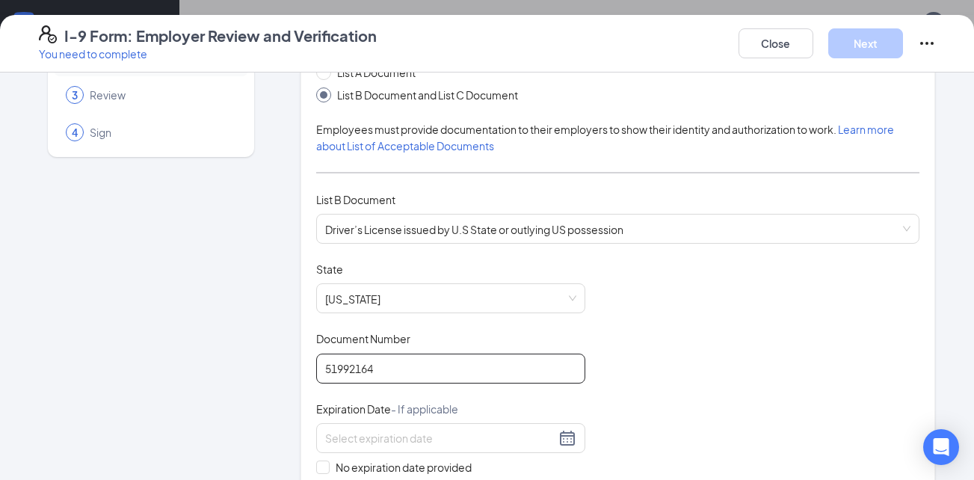
scroll to position [75, 0]
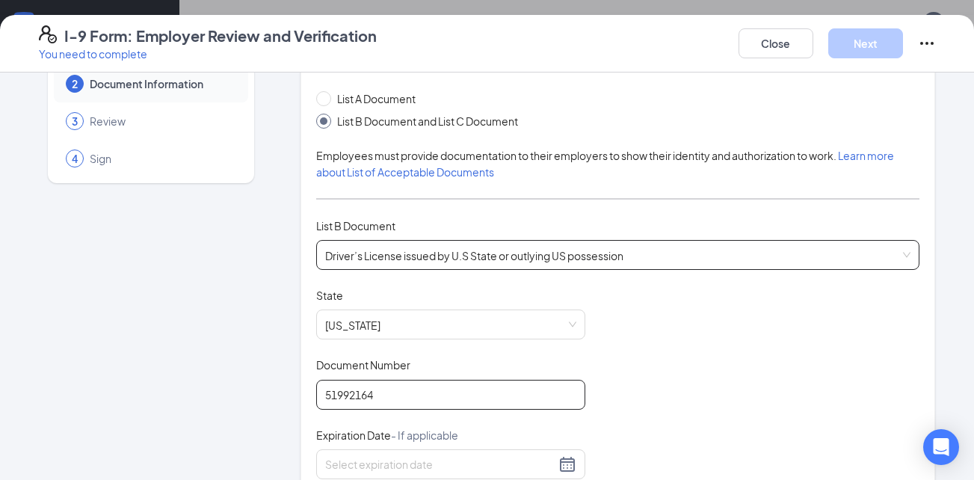
click at [443, 247] on span "Driver’s License issued by U.S State or outlying US possession" at bounding box center [618, 255] width 586 height 28
type input "51992164"
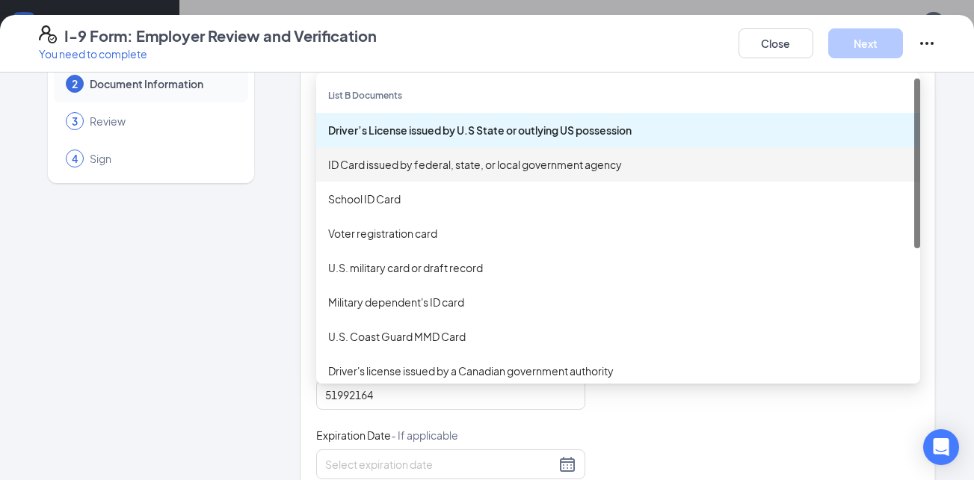
click at [390, 164] on div "ID Card issued by federal, state, or local government agency" at bounding box center [618, 164] width 580 height 16
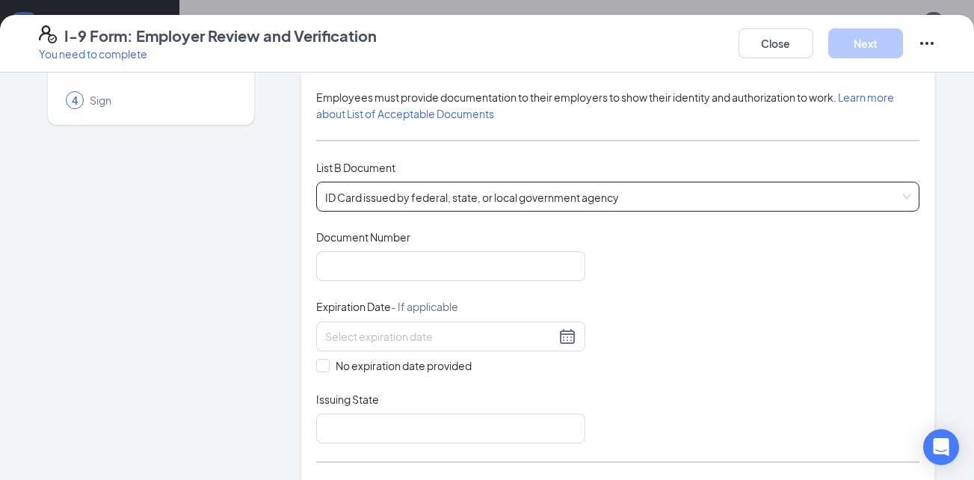
scroll to position [149, 0]
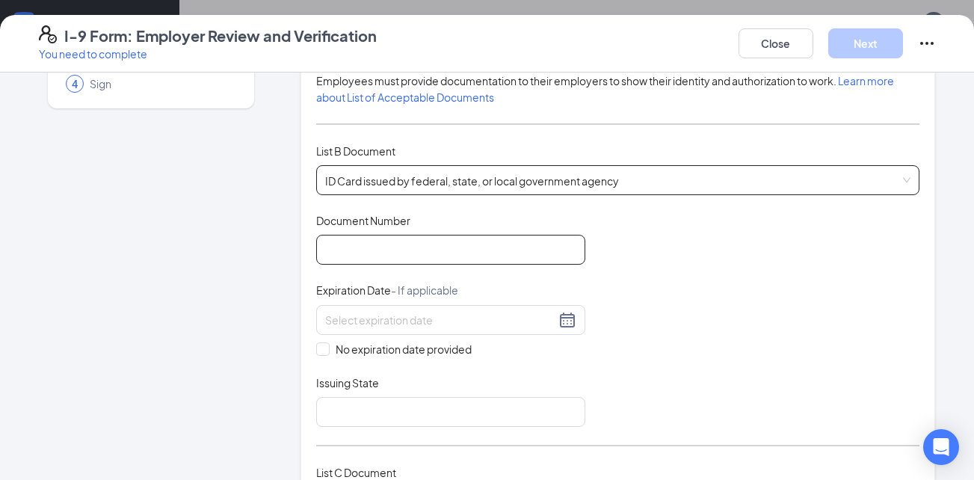
click at [346, 251] on input "Document Number" at bounding box center [450, 250] width 269 height 30
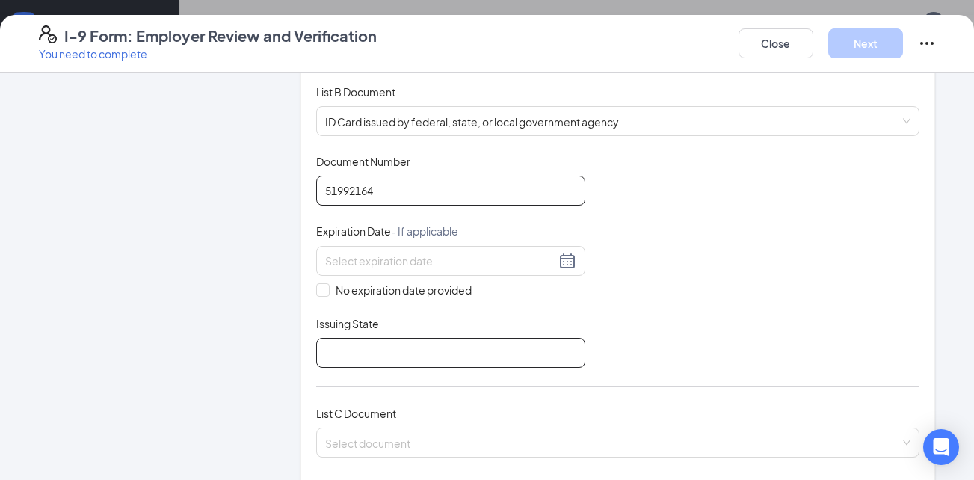
scroll to position [224, 0]
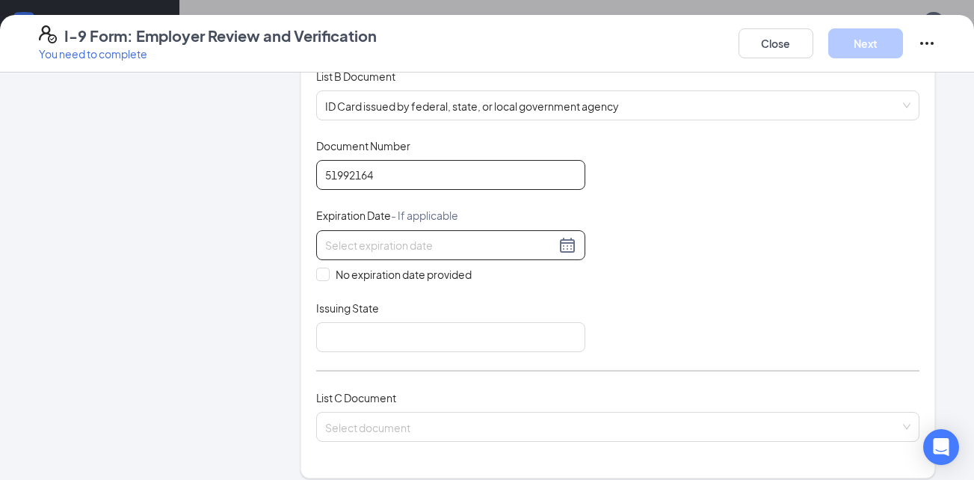
type input "51992164"
click at [563, 244] on div at bounding box center [450, 245] width 251 height 18
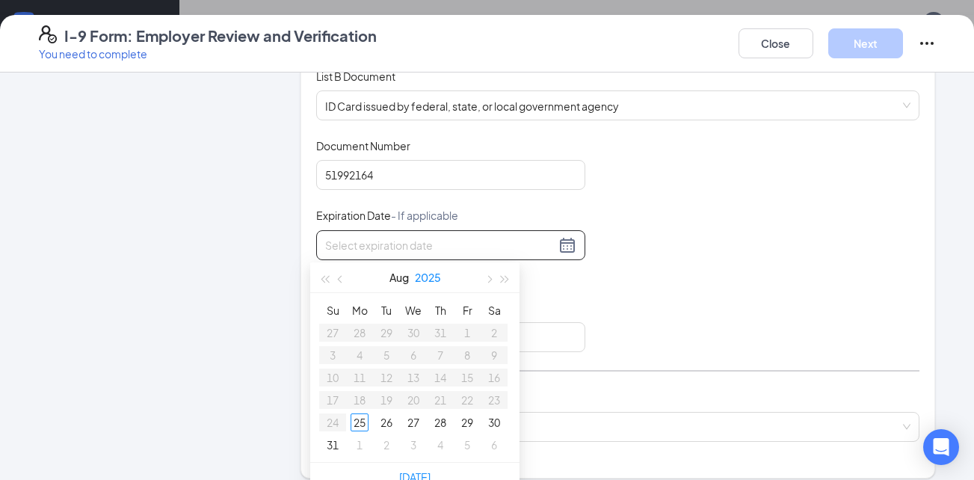
click at [432, 280] on button "2025" at bounding box center [428, 277] width 26 height 30
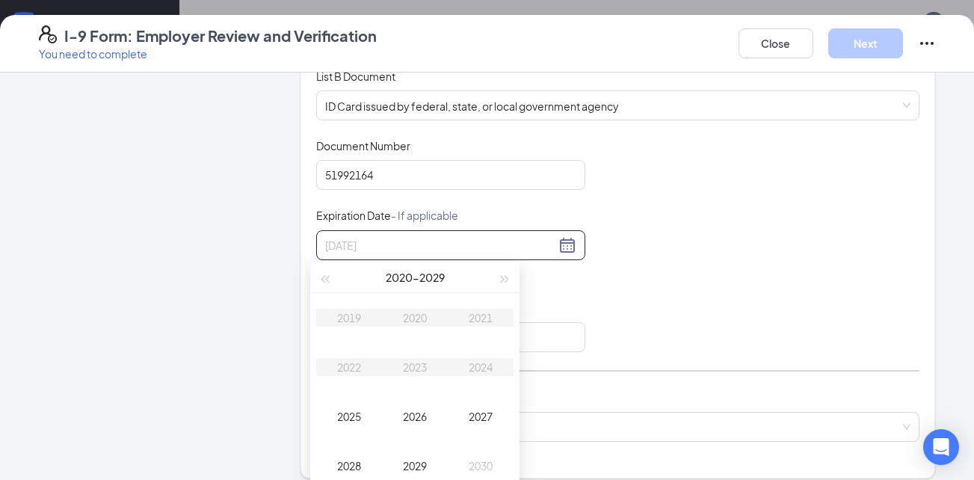
type input "[DATE]"
click at [505, 280] on span "button" at bounding box center [505, 279] width 7 height 7
click at [360, 364] on div "2032" at bounding box center [349, 367] width 45 height 18
type input "[DATE]"
click at [416, 323] on div "Feb" at bounding box center [414, 318] width 45 height 18
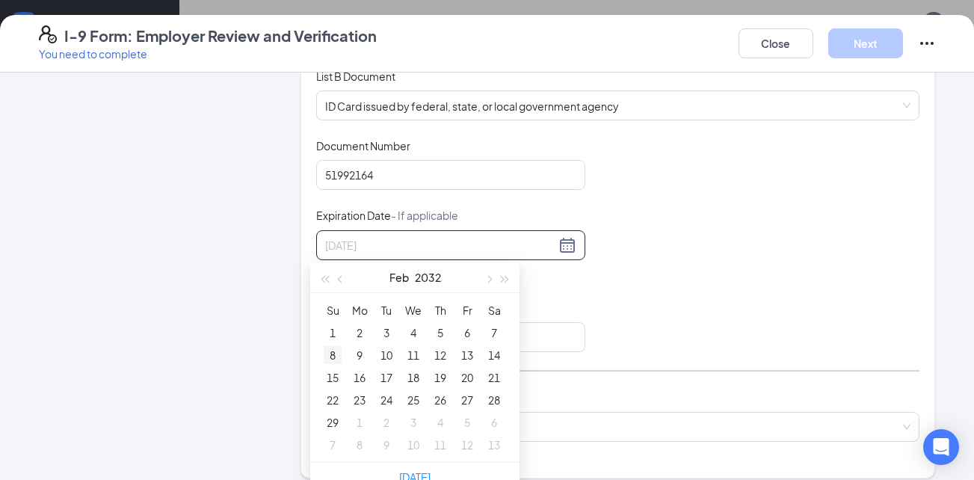
type input "[DATE]"
click at [329, 357] on div "8" at bounding box center [333, 355] width 18 height 18
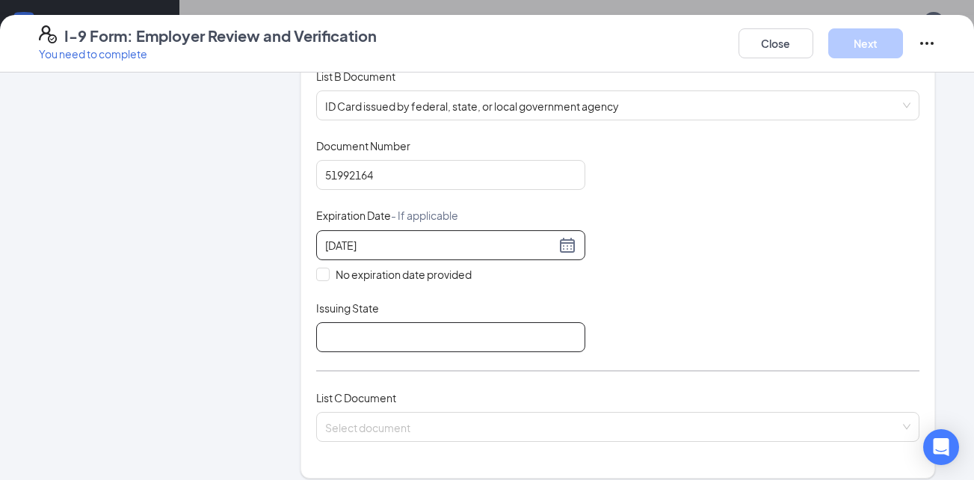
click at [370, 336] on input "Issuing State" at bounding box center [450, 337] width 269 height 30
type input "[GEOGRAPHIC_DATA]"
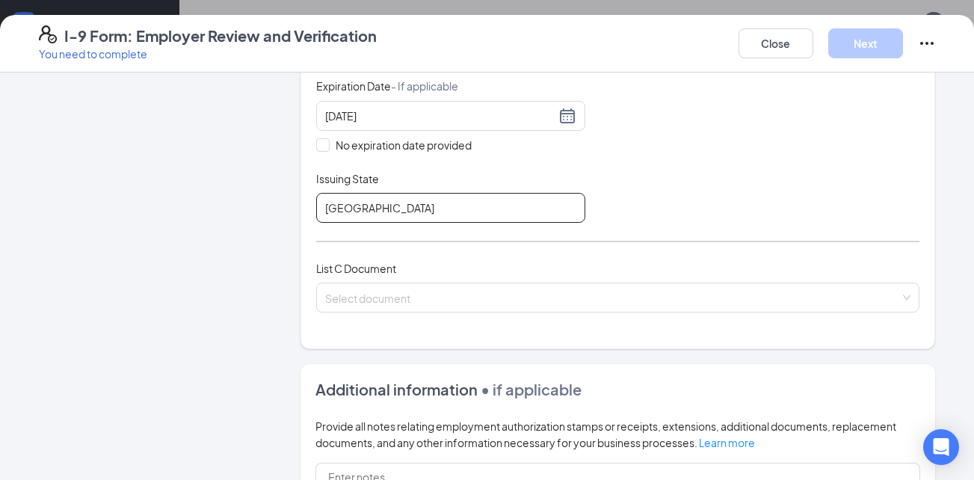
scroll to position [374, 0]
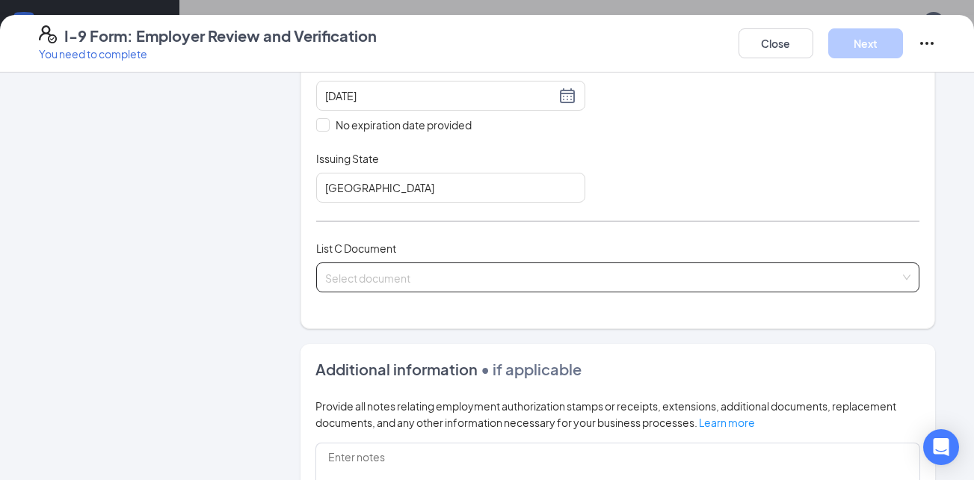
click at [389, 276] on input "search" at bounding box center [613, 274] width 576 height 22
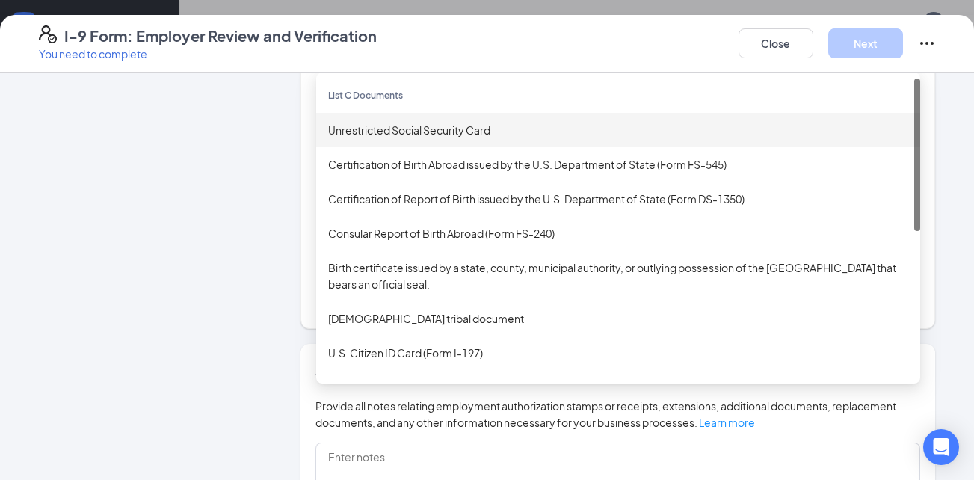
click at [378, 128] on div "Unrestricted Social Security Card" at bounding box center [618, 130] width 580 height 16
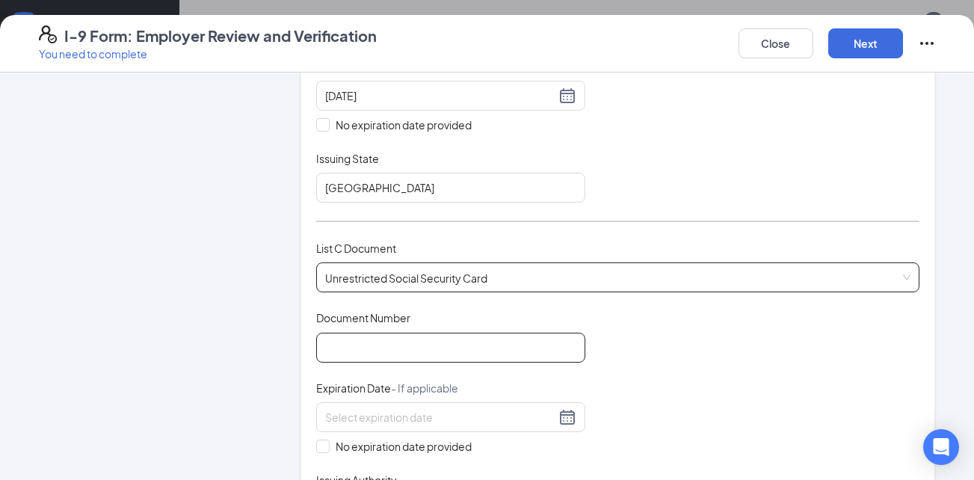
click at [384, 348] on input "Document Number" at bounding box center [450, 348] width 269 height 30
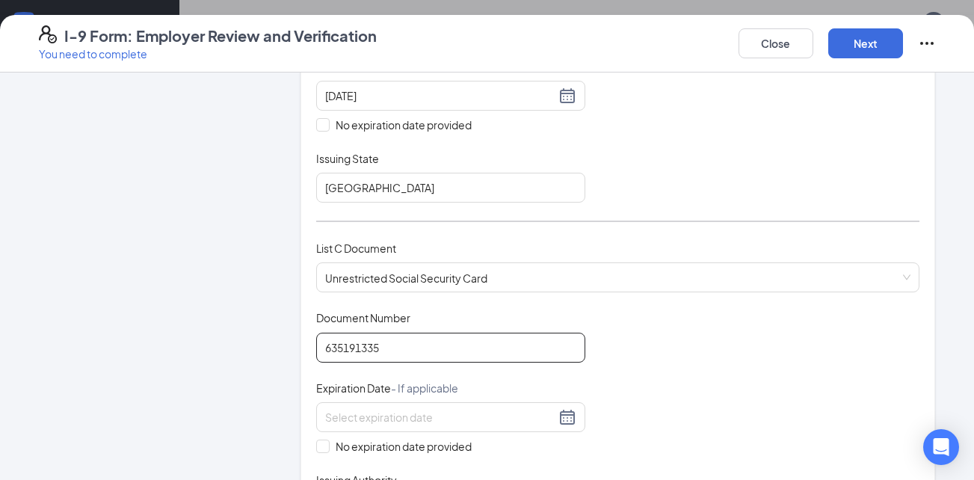
scroll to position [448, 0]
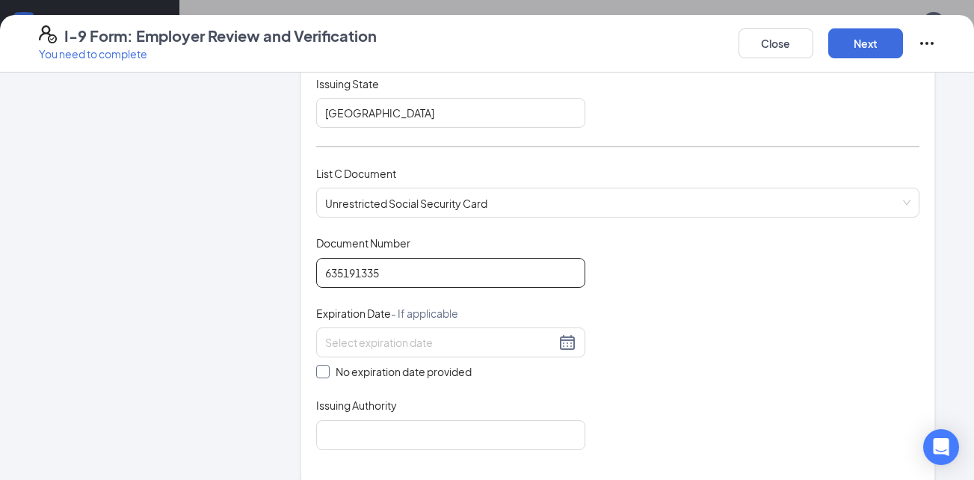
type input "635191335"
click at [317, 372] on input "No expiration date provided" at bounding box center [321, 370] width 10 height 10
checkbox input "true"
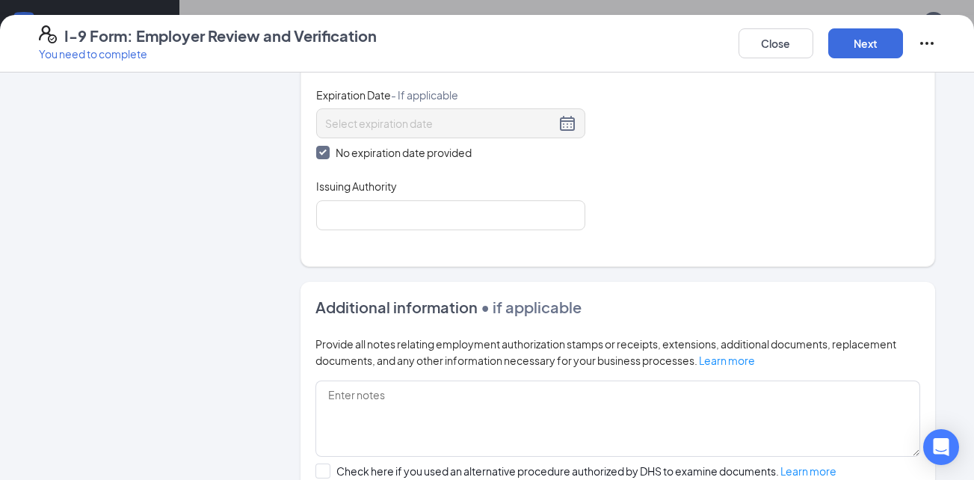
scroll to position [673, 0]
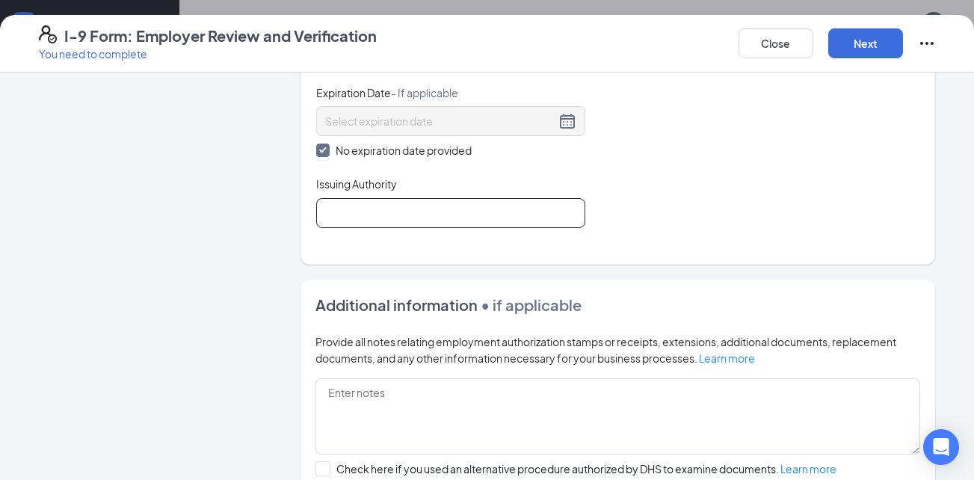
click at [496, 212] on input "Issuing Authority" at bounding box center [450, 213] width 269 height 30
type input "[GEOGRAPHIC_DATA]"
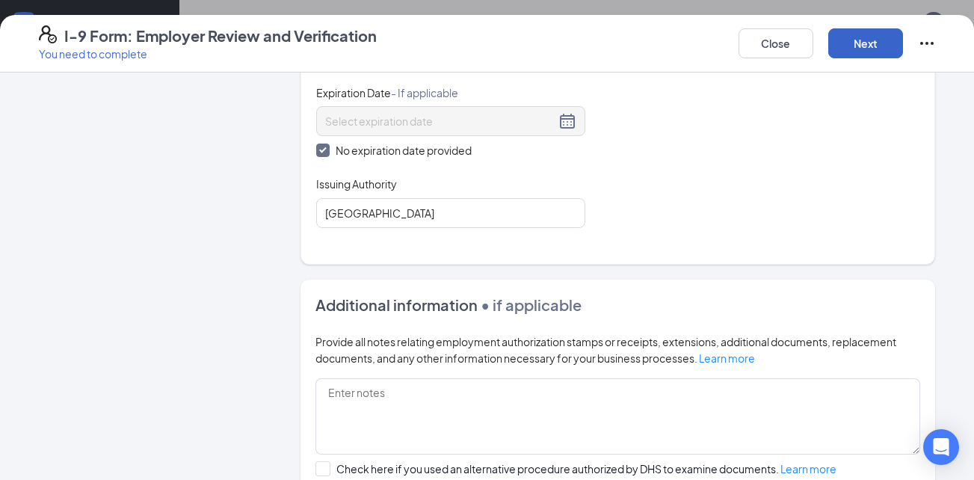
click at [880, 44] on button "Next" at bounding box center [865, 43] width 75 height 30
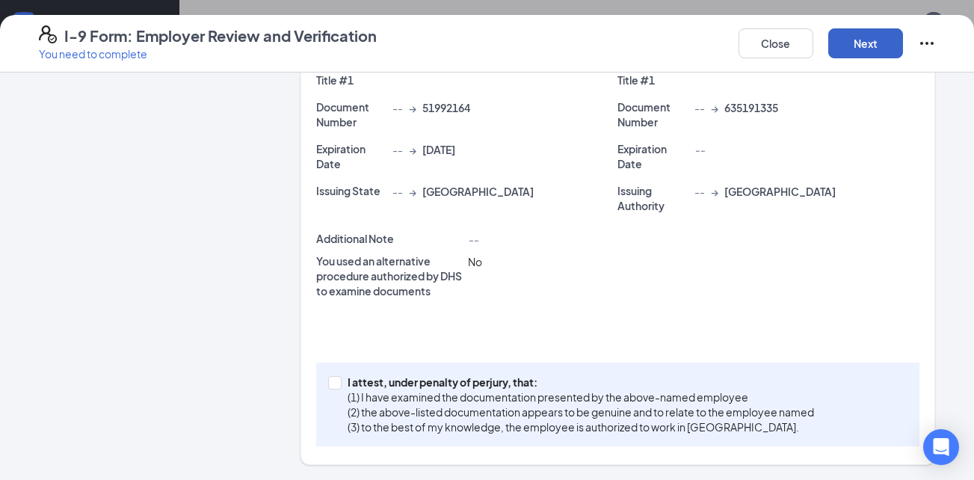
scroll to position [423, 0]
click at [330, 377] on input "I attest, under penalty of [PERSON_NAME], that: (1) I have examined the documen…" at bounding box center [333, 381] width 10 height 10
checkbox input "true"
click at [852, 50] on button "Next" at bounding box center [865, 43] width 75 height 30
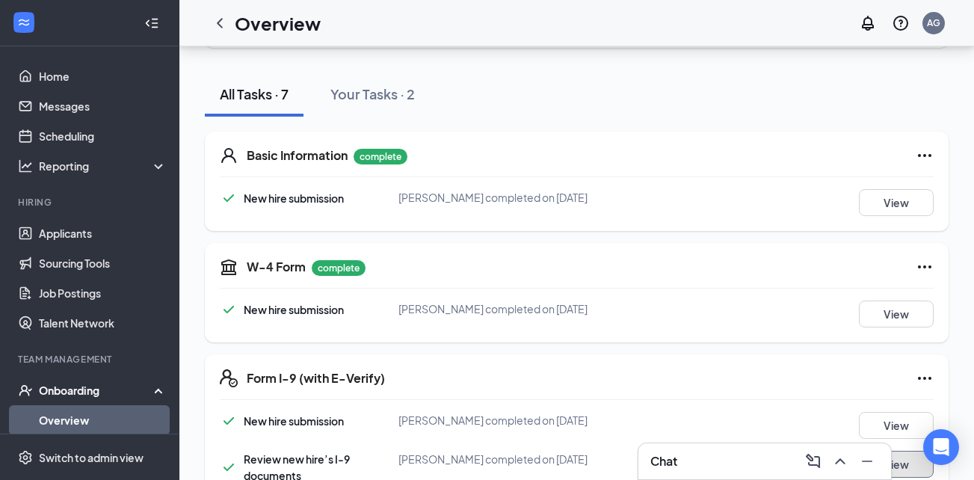
scroll to position [446, 0]
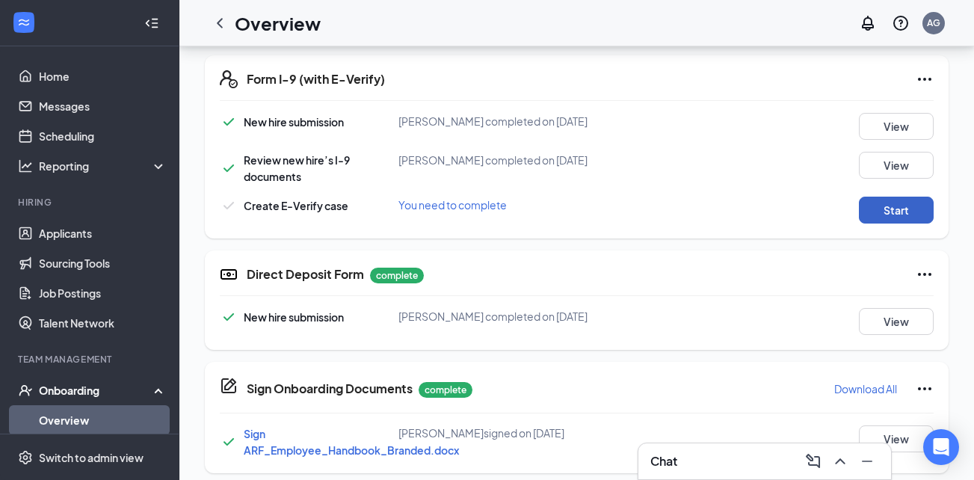
click at [885, 219] on button "Start" at bounding box center [896, 210] width 75 height 27
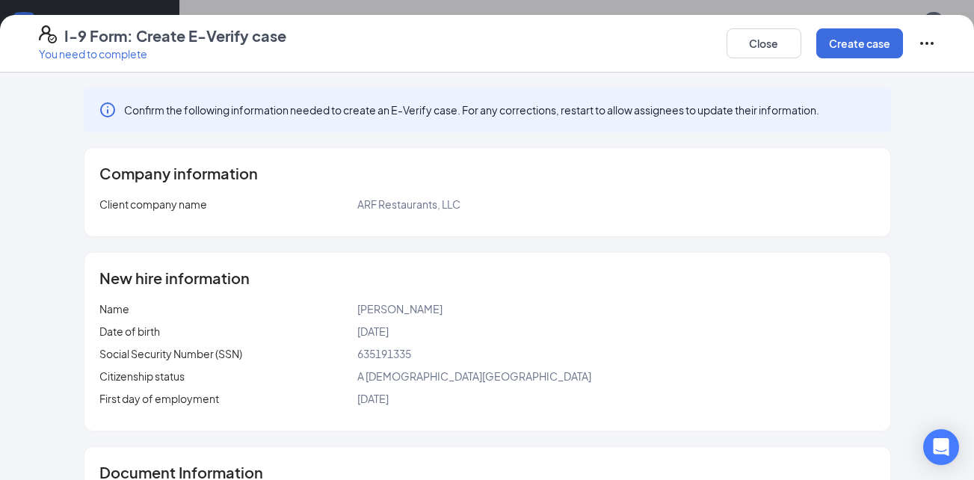
click at [924, 46] on icon "Ellipses" at bounding box center [927, 43] width 18 height 18
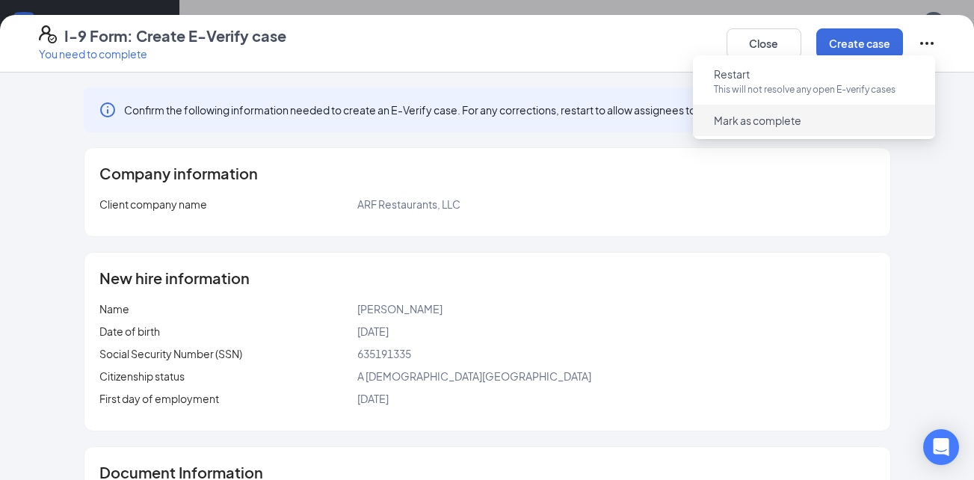
click at [826, 120] on span "Mark as complete" at bounding box center [814, 120] width 224 height 24
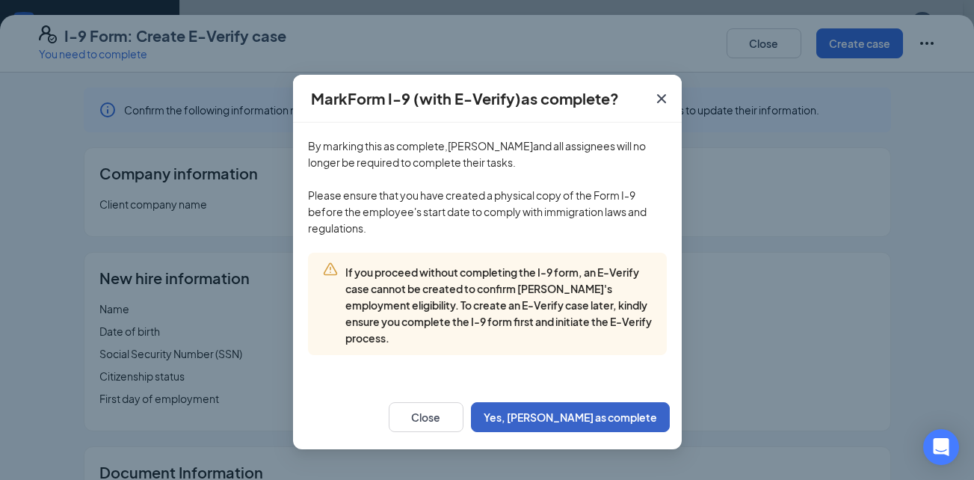
click at [644, 425] on button "Yes, [PERSON_NAME] as complete" at bounding box center [570, 417] width 199 height 30
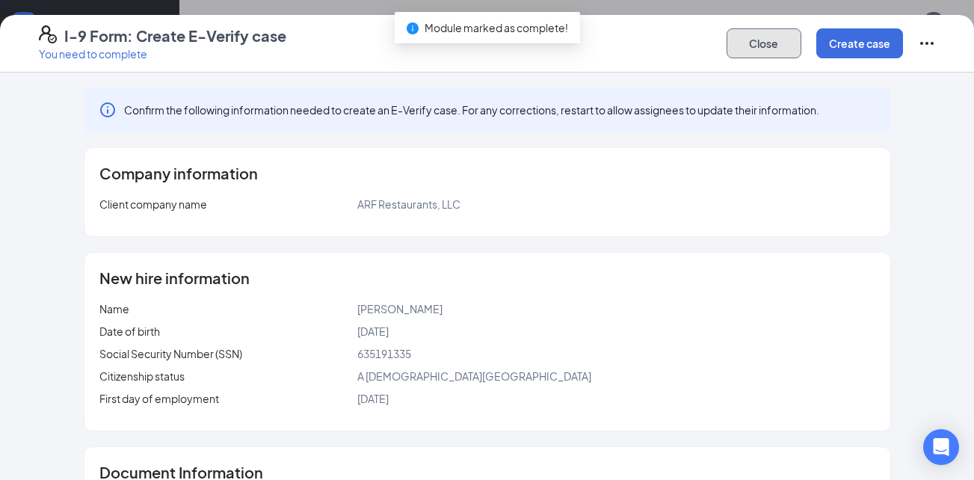
click at [763, 44] on button "Close" at bounding box center [764, 43] width 75 height 30
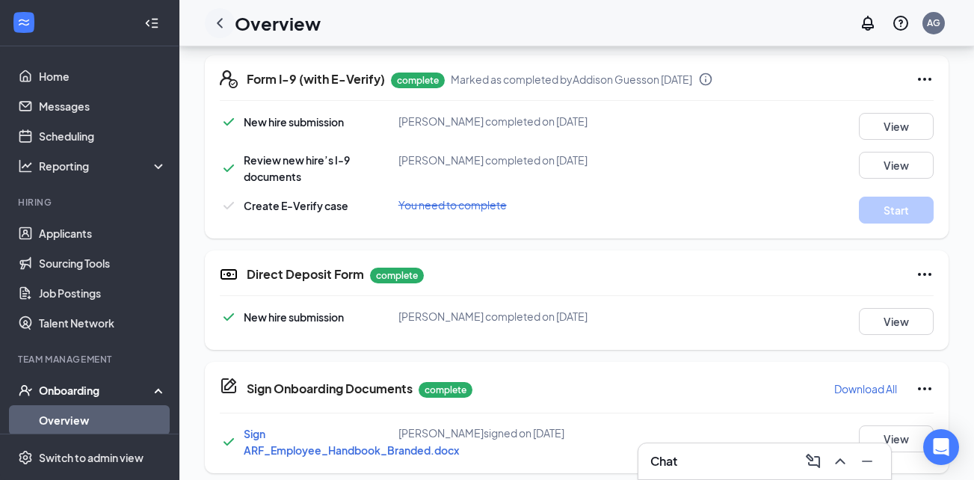
click at [220, 28] on icon "ChevronLeft" at bounding box center [220, 23] width 18 height 18
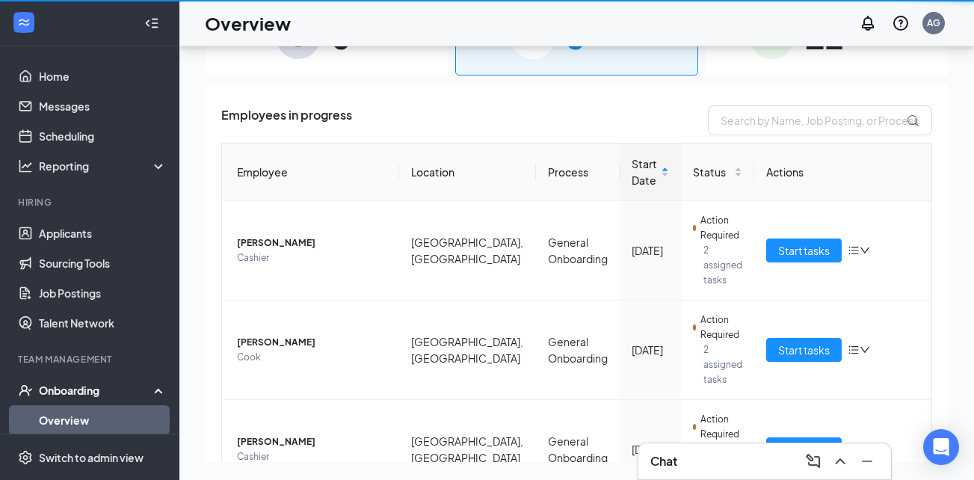
scroll to position [67, 0]
